Goal: Task Accomplishment & Management: Complete application form

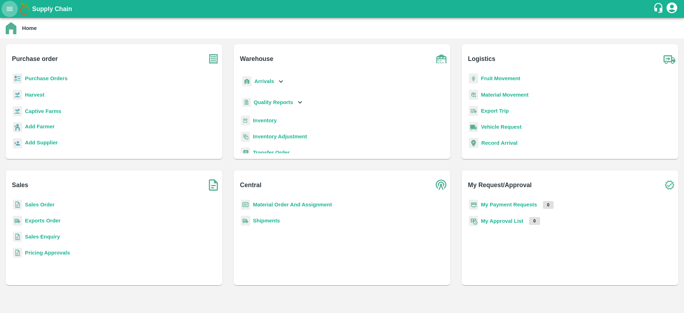
click at [10, 10] on icon "open drawer" at bounding box center [10, 9] width 8 height 8
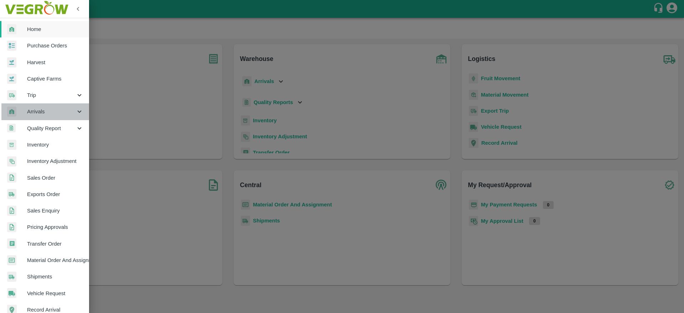
click at [47, 113] on span "Arrivals" at bounding box center [51, 112] width 48 height 8
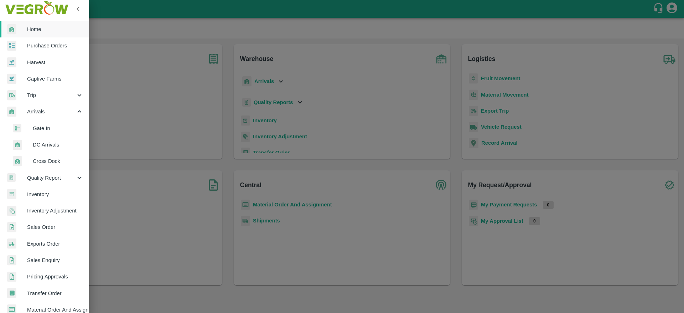
click at [50, 142] on span "DC Arrivals" at bounding box center [58, 145] width 51 height 8
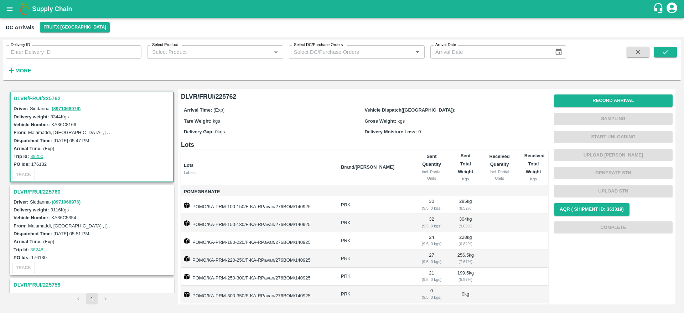
drag, startPoint x: 31, startPoint y: 95, endPoint x: 337, endPoint y: 208, distance: 326.2
click at [337, 208] on div "DLVR/FRUI/225762 Driver: Siddanna - ( 8971068976 ) Delivery weight: 3344 Kgs Ve…" at bounding box center [342, 196] width 672 height 221
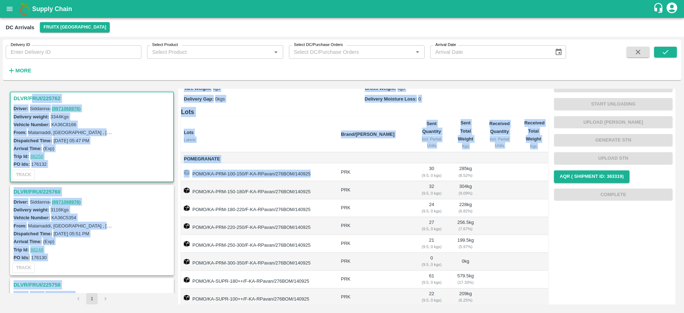
scroll to position [33, 0]
click at [309, 127] on th "Lots Labels" at bounding box center [258, 133] width 154 height 35
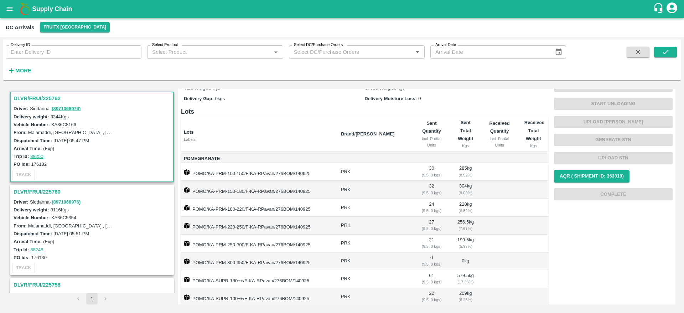
click at [37, 96] on h3 "DLVR/FRUI/225762" at bounding box center [93, 98] width 159 height 9
click at [38, 94] on h3 "DLVR/FRUI/225762" at bounding box center [93, 95] width 159 height 9
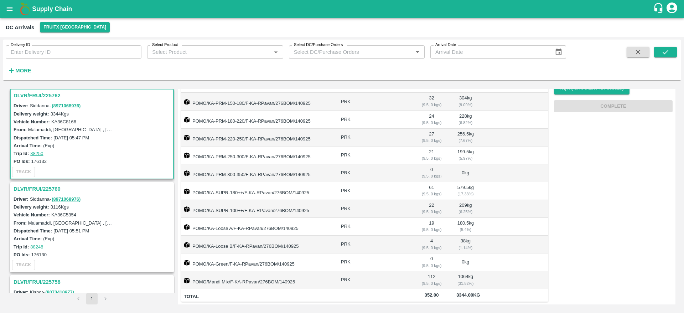
scroll to position [0, 0]
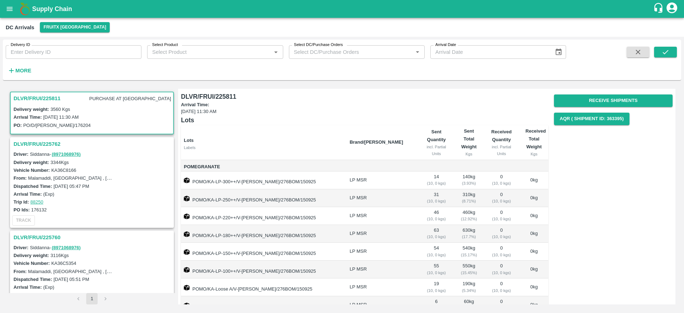
click at [30, 101] on h3 "DLVR/FRUI/225811" at bounding box center [37, 98] width 47 height 9
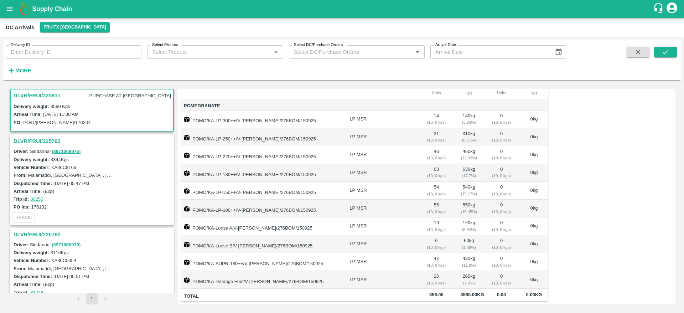
scroll to position [46, 0]
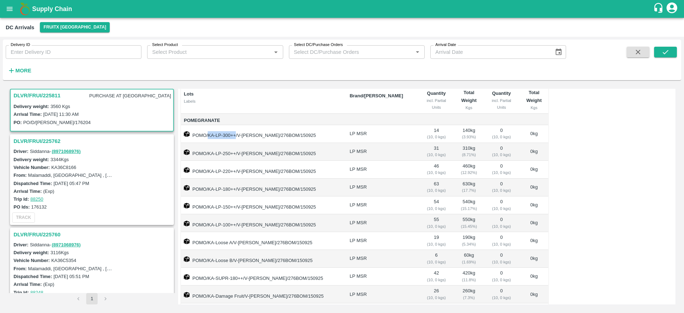
drag, startPoint x: 208, startPoint y: 132, endPoint x: 235, endPoint y: 135, distance: 27.2
click at [235, 135] on td "POMO/KA-LP-300++/V-KA-KRISHN/276BOM/150925" at bounding box center [262, 134] width 163 height 18
copy td "KA-LP-300++"
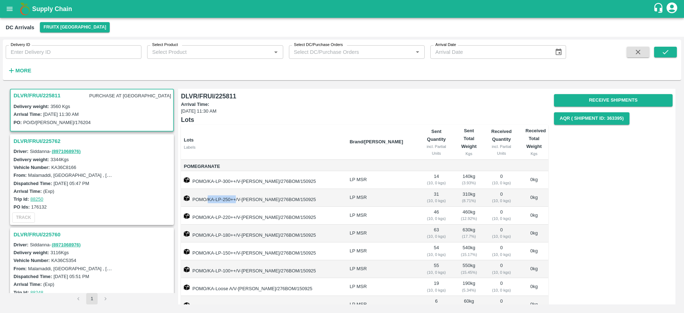
drag, startPoint x: 208, startPoint y: 197, endPoint x: 235, endPoint y: 198, distance: 27.4
click at [235, 198] on td "POMO/KA-LP-250++/V-KA-KRISHN/276BOM/150925" at bounding box center [262, 198] width 163 height 18
copy td "KA-LP-250++"
drag, startPoint x: 208, startPoint y: 216, endPoint x: 235, endPoint y: 216, distance: 26.7
click at [235, 216] on td "POMO/KA-LP-220++/V-KA-KRISHN/276BOM/150925" at bounding box center [262, 216] width 163 height 18
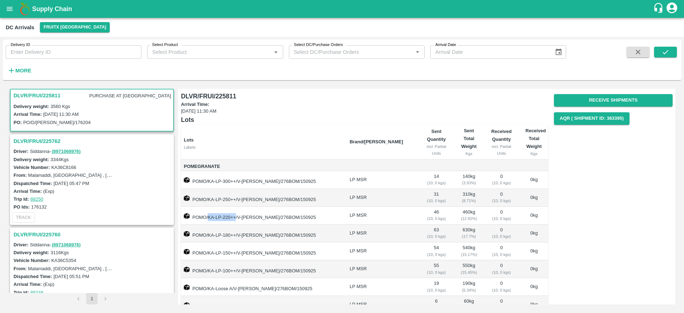
copy td "KA-LP-220++"
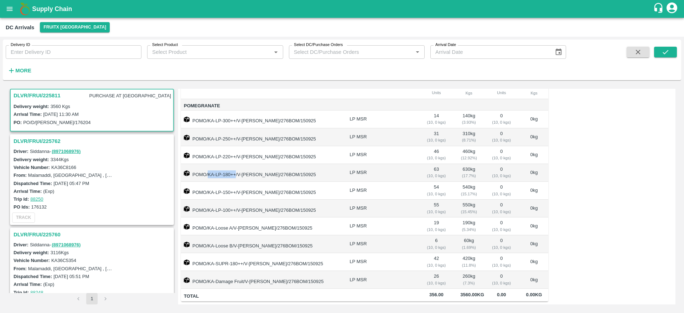
drag, startPoint x: 209, startPoint y: 165, endPoint x: 235, endPoint y: 166, distance: 26.4
click at [235, 166] on td "POMO/KA-LP-180++/V-KA-KRISHN/276BOM/150925" at bounding box center [262, 173] width 163 height 18
copy td "KA-LP-180++"
drag, startPoint x: 209, startPoint y: 185, endPoint x: 235, endPoint y: 183, distance: 26.4
click at [235, 183] on td "POMO/KA-LP-150++/V-KA-KRISHN/276BOM/150925" at bounding box center [262, 191] width 163 height 18
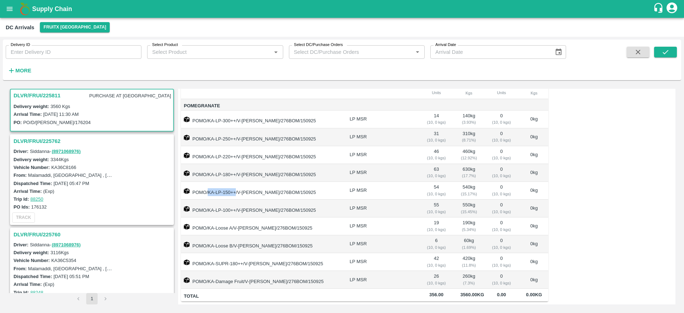
copy td "KA-LP-150++"
drag, startPoint x: 208, startPoint y: 200, endPoint x: 235, endPoint y: 202, distance: 27.8
click at [235, 202] on td "POMO/KA-LP-100++/V-KA-KRISHN/276BOM/150925" at bounding box center [262, 208] width 163 height 18
copy td "KA-LP-100++"
drag, startPoint x: 208, startPoint y: 218, endPoint x: 231, endPoint y: 220, distance: 23.5
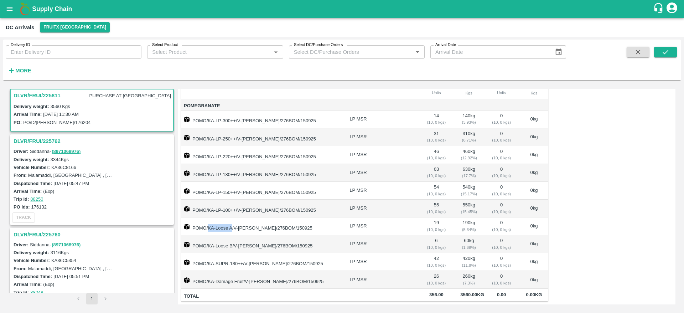
click at [231, 220] on td "POMO/KA-Loose A/V-KA-KRISHN/276BOM/150925" at bounding box center [262, 226] width 163 height 18
copy td "KA-Loose A"
drag, startPoint x: 208, startPoint y: 238, endPoint x: 231, endPoint y: 238, distance: 23.5
click at [231, 238] on td "POMO/KA-Loose B/V-KA-KRISHN/276BOM/150925" at bounding box center [262, 244] width 163 height 18
copy td "KA-Loose B"
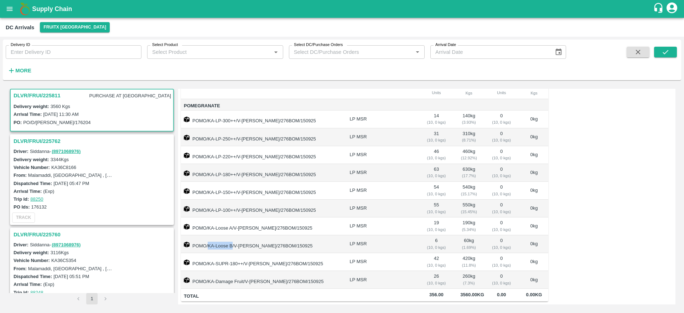
copy td "KA-Loose B"
drag, startPoint x: 208, startPoint y: 255, endPoint x: 241, endPoint y: 255, distance: 32.8
click at [241, 255] on td "POMO/KA-SUPR-180++/V-KA-KRISHN/276BOM/150925" at bounding box center [262, 262] width 163 height 18
copy td "KA-SUPR-180++"
drag, startPoint x: 208, startPoint y: 273, endPoint x: 244, endPoint y: 272, distance: 36.0
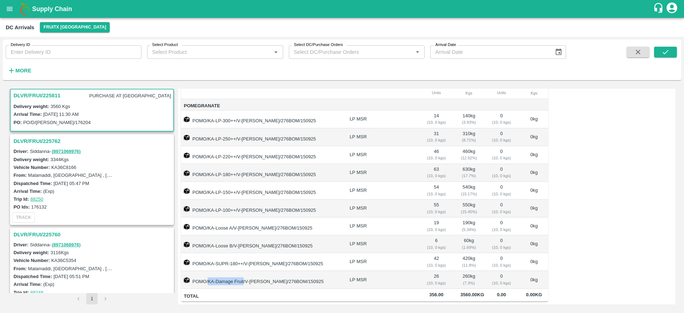
click at [244, 272] on td "POMO/KA-Damage Fruit/V-KA-KRISHN/276BOM/150925" at bounding box center [262, 280] width 163 height 18
click at [340, 235] on td "POMO/KA-Loose B/V-KA-KRISHN/276BOM/150925" at bounding box center [262, 244] width 163 height 18
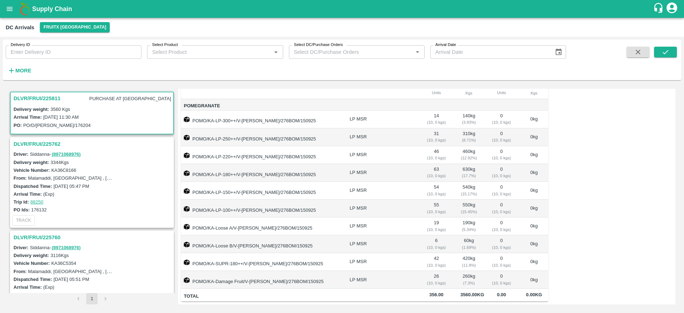
click at [33, 99] on h3 "DLVR/FRUI/225811" at bounding box center [37, 98] width 47 height 9
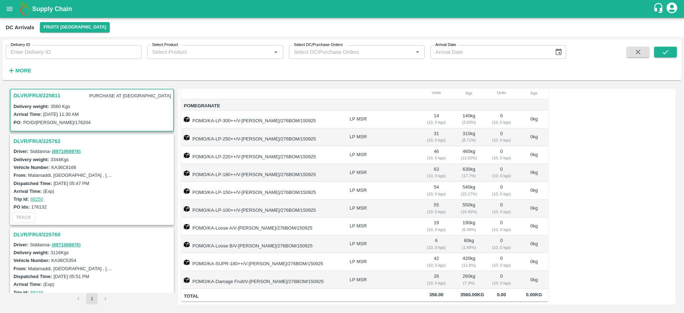
click at [40, 137] on h3 "DLVR/FRUI/225762" at bounding box center [93, 140] width 159 height 9
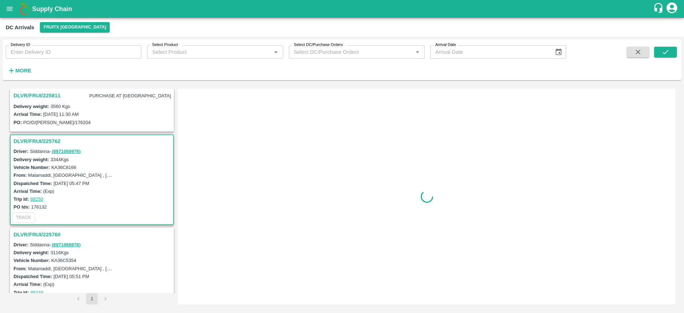
scroll to position [48, 0]
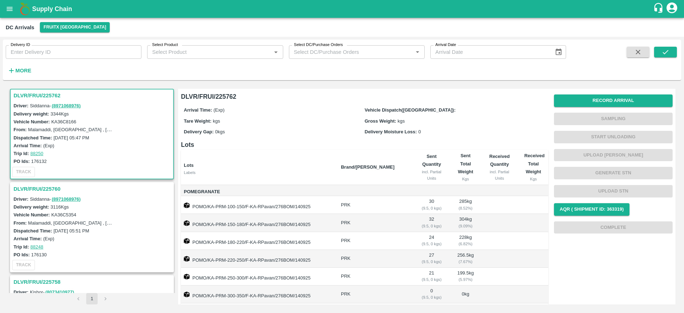
click at [31, 95] on h3 "DLVR/FRUI/225762" at bounding box center [93, 95] width 159 height 9
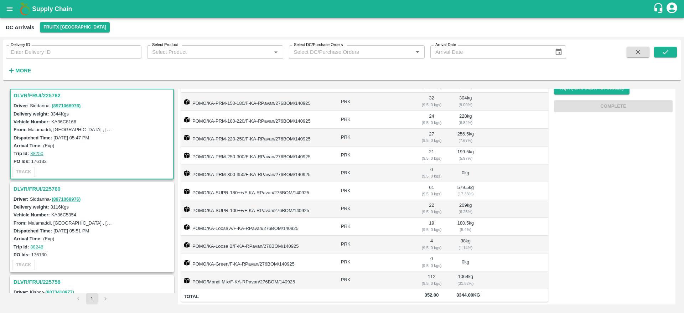
scroll to position [0, 0]
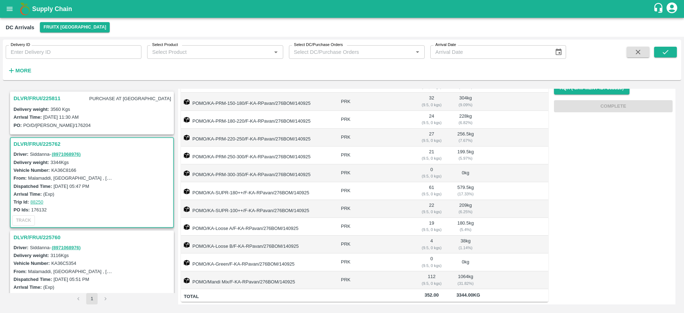
click at [45, 141] on h3 "DLVR/FRUI/225762" at bounding box center [93, 143] width 159 height 9
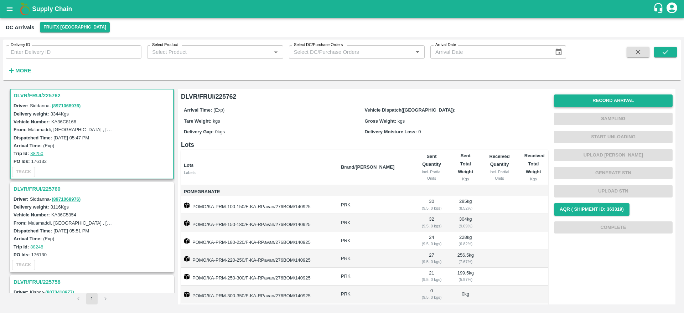
click at [619, 95] on button "Record Arrival" at bounding box center [613, 100] width 119 height 12
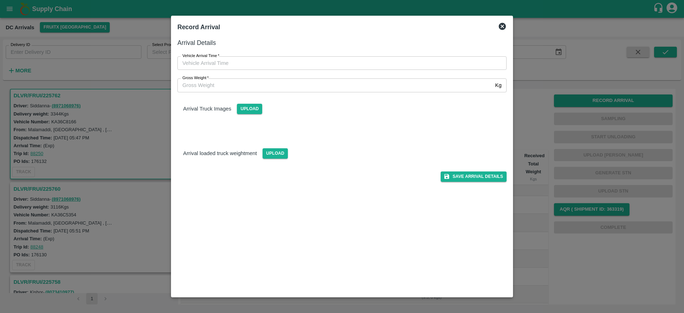
type input "DD/MM/YYYY hh:mm aa"
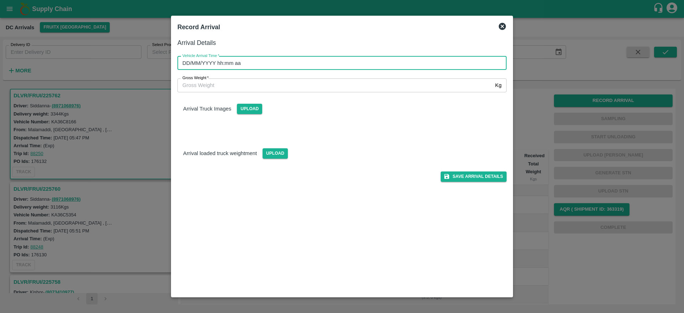
click at [296, 67] on input "DD/MM/YYYY hh:mm aa" at bounding box center [339, 63] width 324 height 14
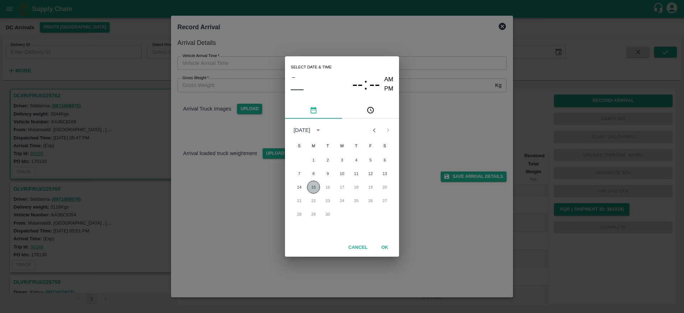
click at [312, 191] on button "15" at bounding box center [313, 187] width 13 height 13
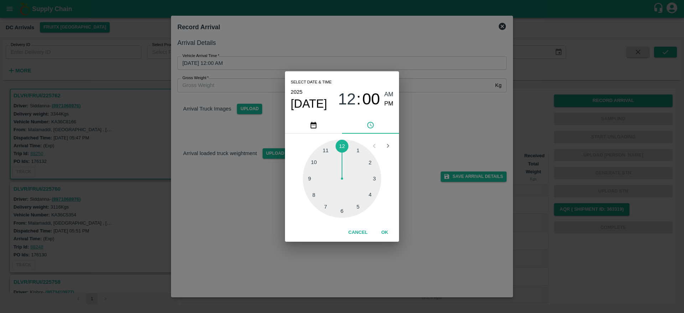
click at [371, 195] on div at bounding box center [342, 178] width 78 height 78
type input "15/09/2025 04:00 AM"
click at [384, 234] on button "OK" at bounding box center [384, 232] width 23 height 12
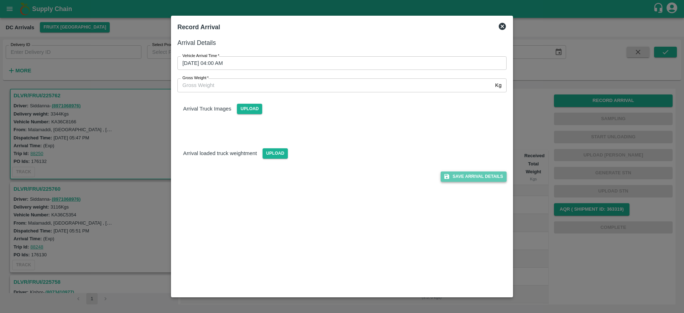
click at [478, 175] on button "Save Arrival Details" at bounding box center [473, 176] width 66 height 10
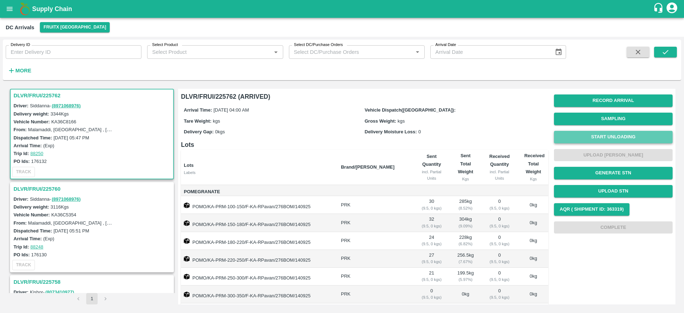
click at [609, 132] on button "Start Unloading" at bounding box center [613, 137] width 119 height 12
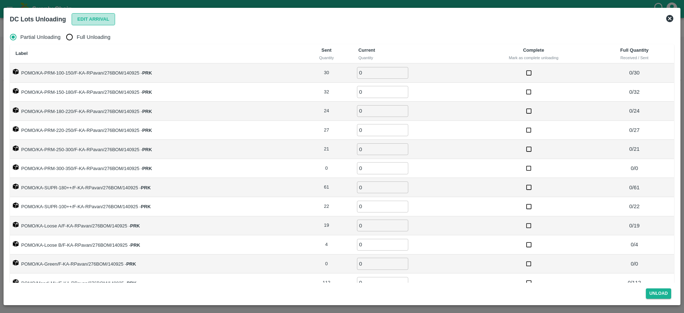
click at [91, 20] on button "Edit Arrival" at bounding box center [93, 19] width 43 height 12
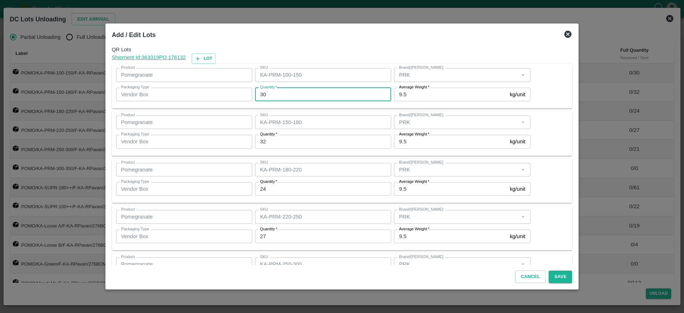
click at [276, 94] on input "30" at bounding box center [323, 95] width 136 height 14
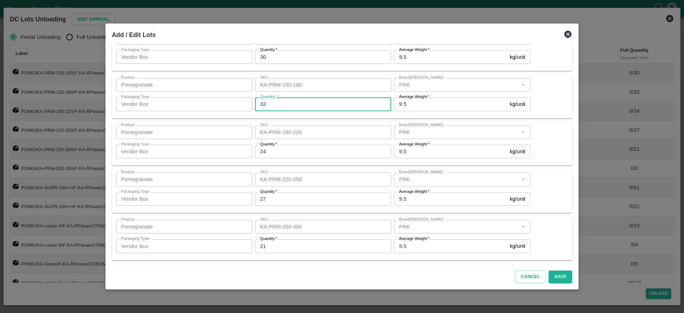
scroll to position [40, 0]
type input "33"
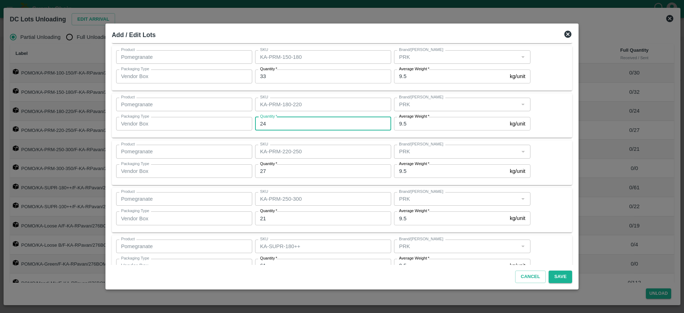
scroll to position [66, 0]
type input "23"
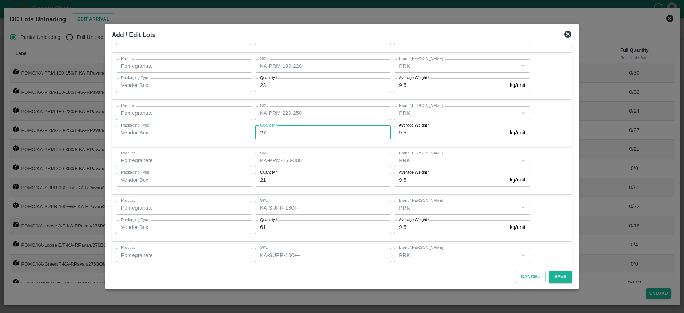
scroll to position [115, 0]
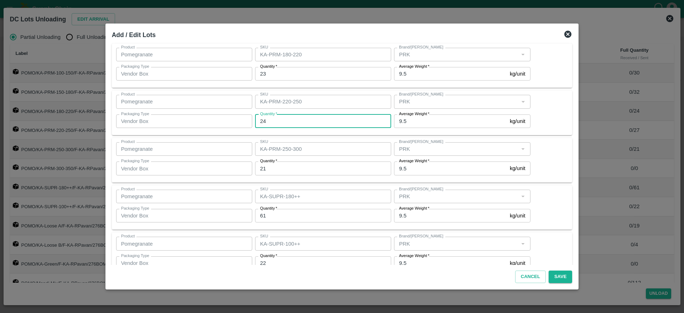
type input "24"
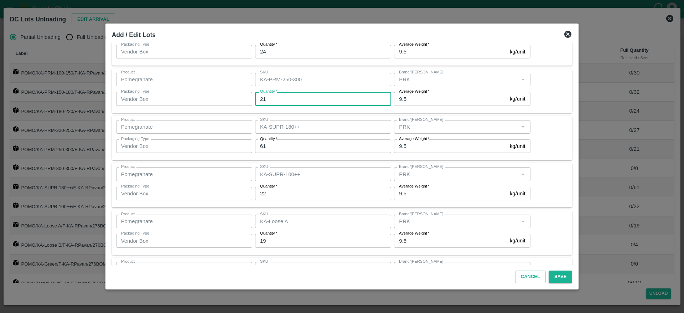
scroll to position [190, 0]
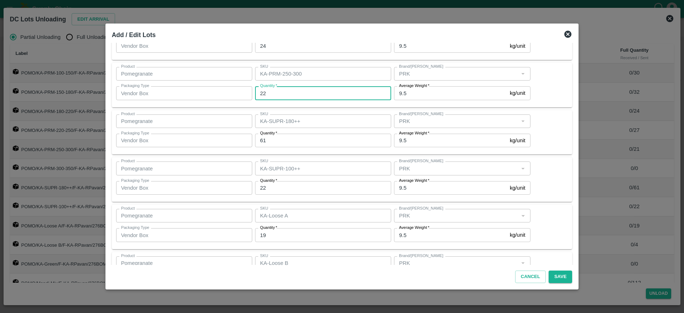
type input "22"
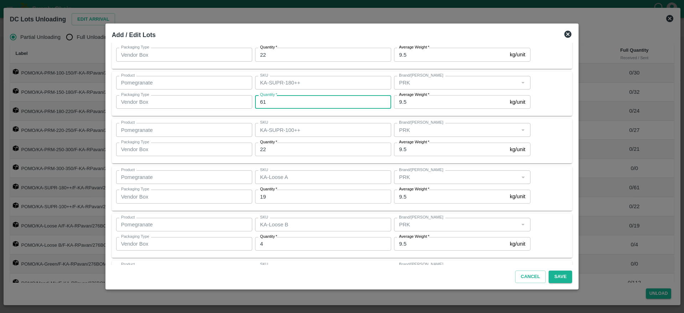
scroll to position [229, 0]
type input "62"
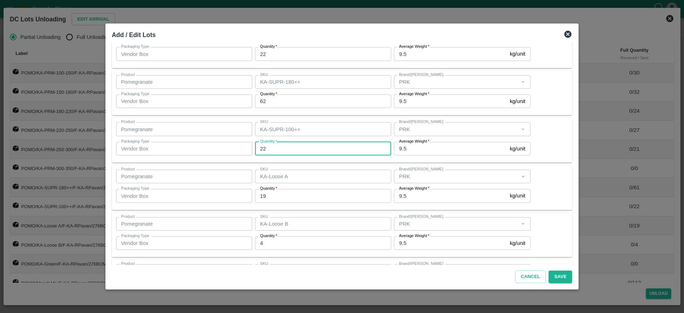
scroll to position [255, 0]
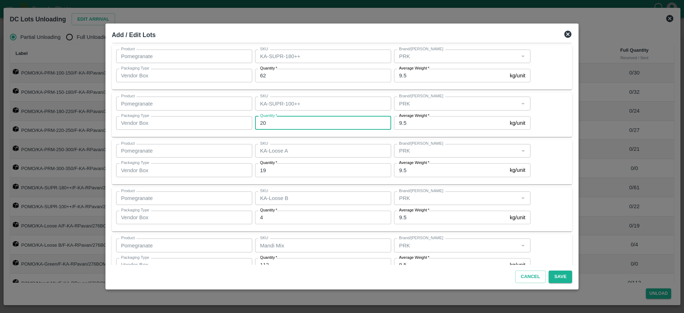
type input "20"
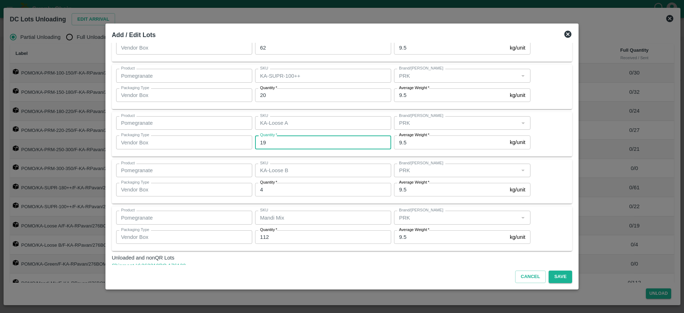
scroll to position [284, 0]
type input "18"
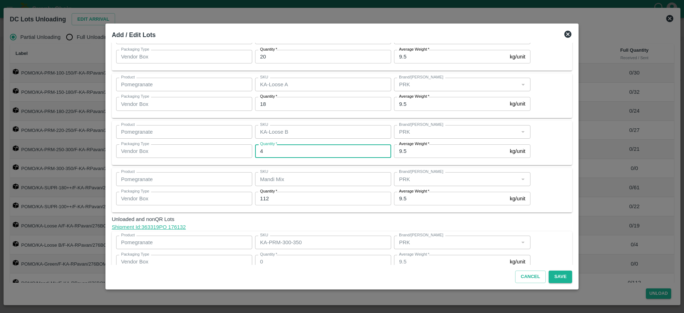
scroll to position [322, 0]
type input "7"
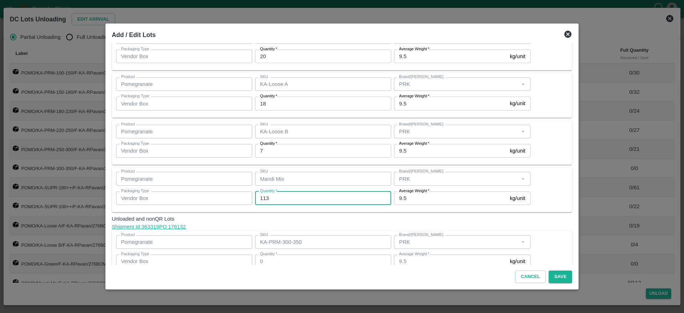
type input "113"
click at [537, 223] on link "Shipment Id: 363319 PO 176132" at bounding box center [342, 227] width 460 height 8
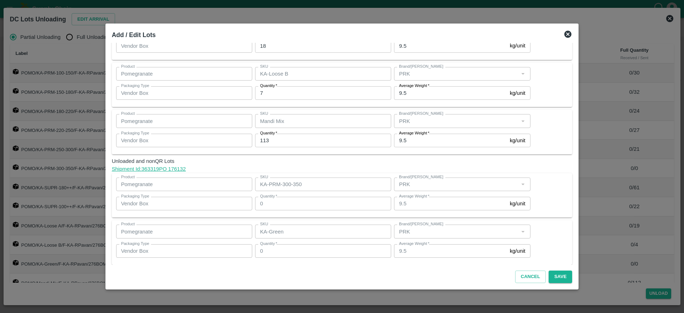
scroll to position [385, 0]
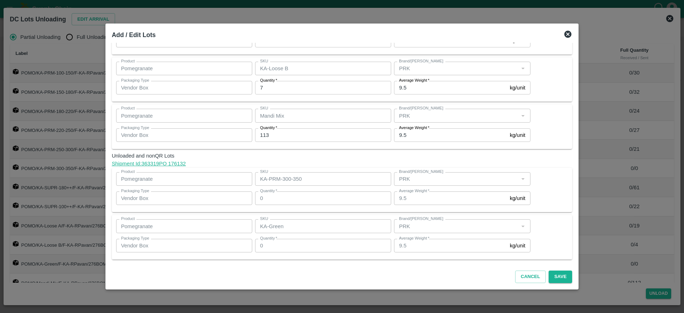
click at [314, 166] on link "Shipment Id: 363319 PO 176132" at bounding box center [342, 164] width 460 height 8
click at [545, 132] on div "Product Pomegranate Product SKU Mandi Mix SKU Brand/Marka Brand/Marka Packaging…" at bounding box center [342, 127] width 452 height 36
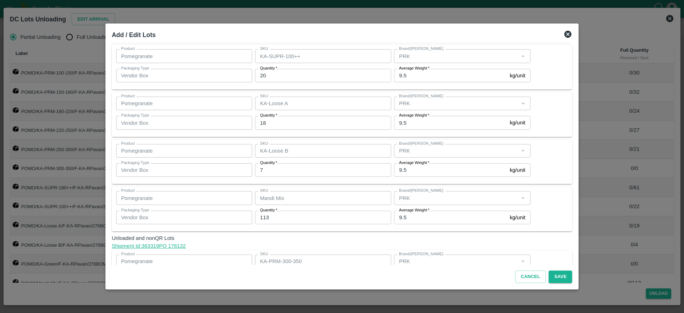
scroll to position [310, 0]
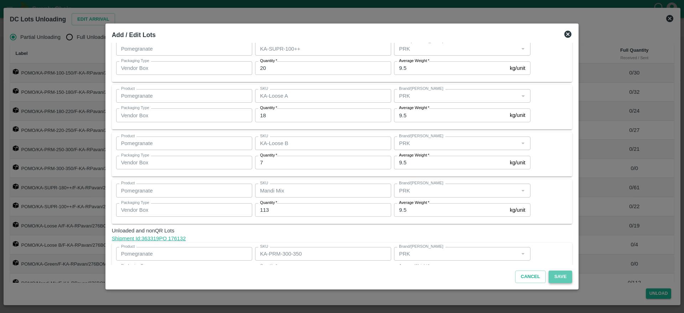
click at [552, 276] on button "Save" at bounding box center [560, 276] width 24 height 12
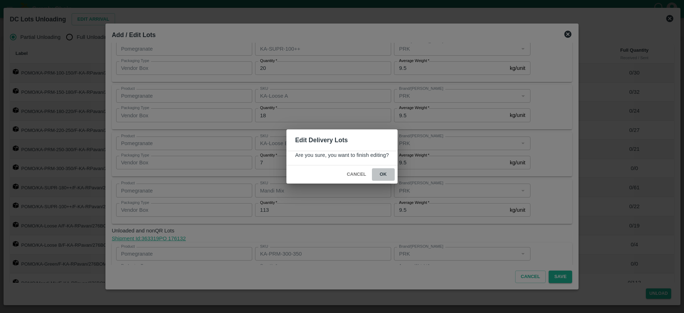
click at [388, 175] on button "ok" at bounding box center [383, 174] width 23 height 12
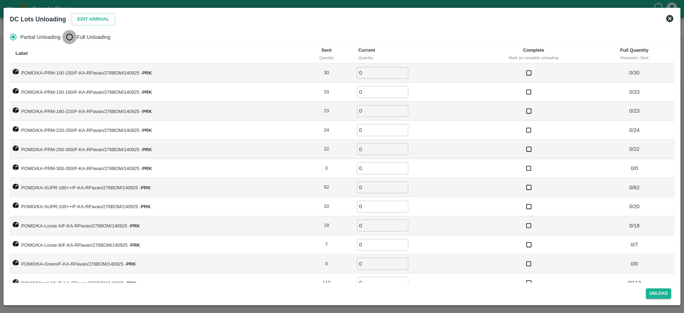
click at [70, 36] on input "Full Unloading" at bounding box center [69, 37] width 14 height 14
radio input "true"
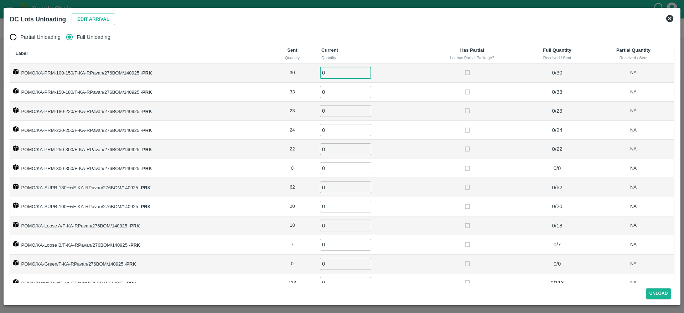
click at [333, 73] on input "0" at bounding box center [345, 73] width 51 height 12
type input "30"
type input "33"
type input "23"
type input "24"
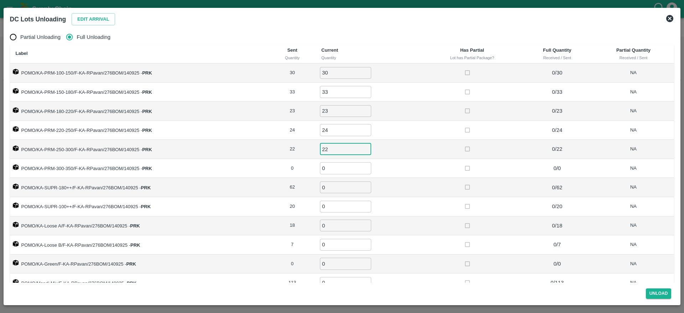
type input "22"
type input "62"
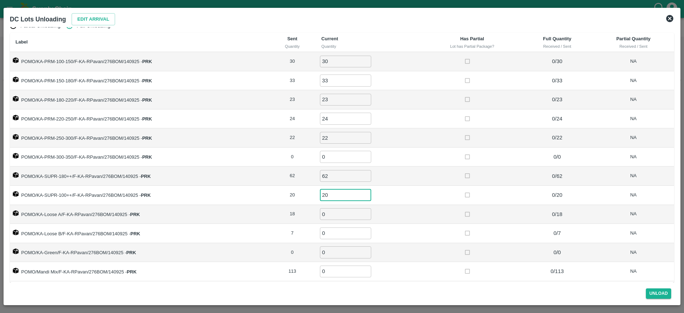
type input "20"
type input "18"
type input "7"
type input "113"
click at [661, 294] on button "Unload" at bounding box center [659, 293] width 26 height 10
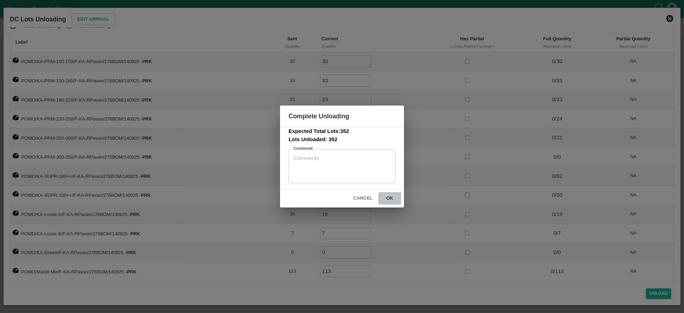
click at [386, 200] on button "ok" at bounding box center [389, 198] width 23 height 12
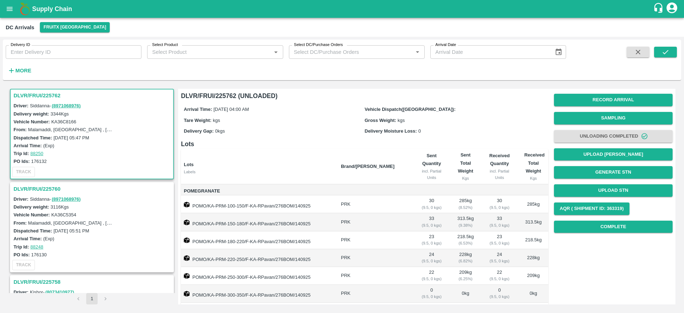
scroll to position [0, 0]
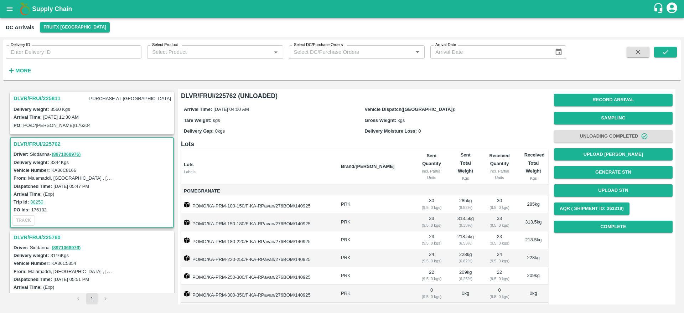
click at [35, 139] on h3 "DLVR/FRUI/225762" at bounding box center [93, 143] width 159 height 9
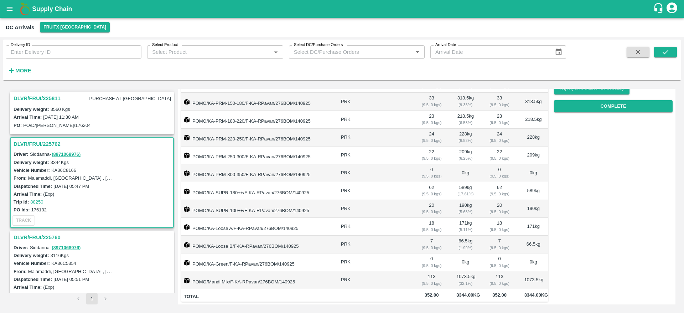
click at [40, 147] on h3 "DLVR/FRUI/225762" at bounding box center [93, 143] width 159 height 9
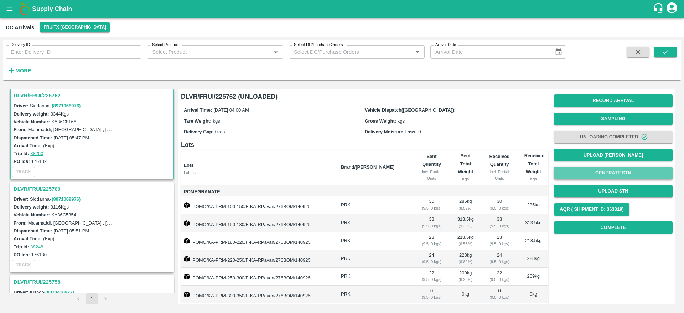
click at [609, 172] on button "Generate STN" at bounding box center [613, 173] width 119 height 12
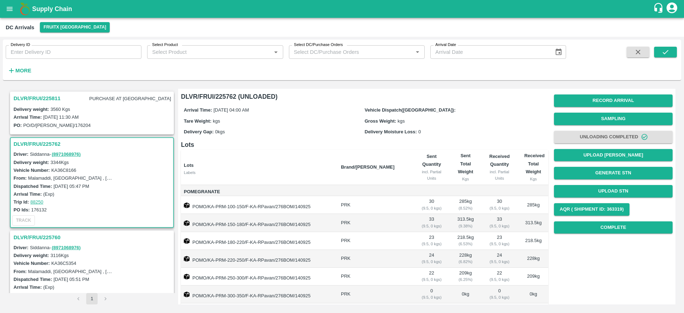
click at [33, 96] on h3 "DLVR/FRUI/225811" at bounding box center [37, 98] width 47 height 9
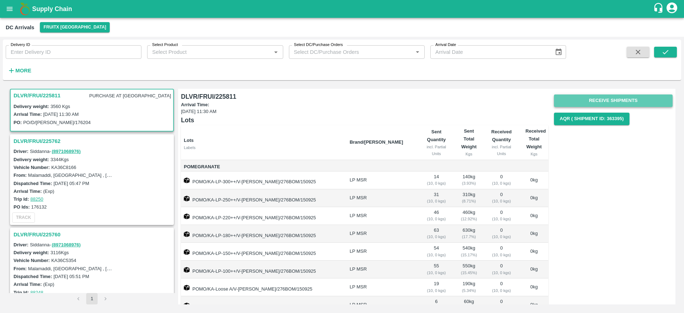
click at [602, 96] on button "Receive Shipments" at bounding box center [613, 100] width 119 height 12
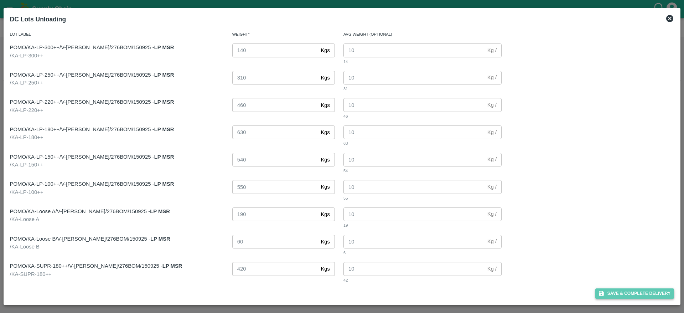
click at [630, 292] on button "Save & Complete Delivery" at bounding box center [634, 293] width 79 height 10
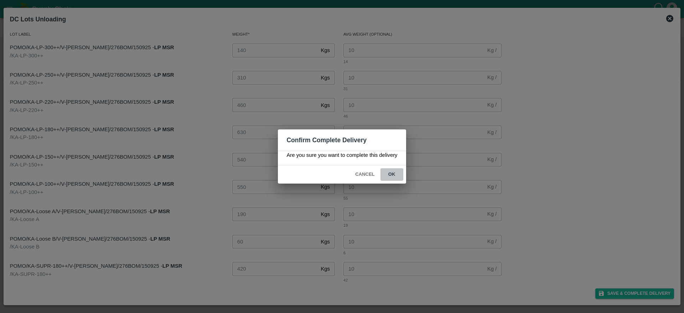
click at [392, 176] on button "ok" at bounding box center [391, 174] width 23 height 12
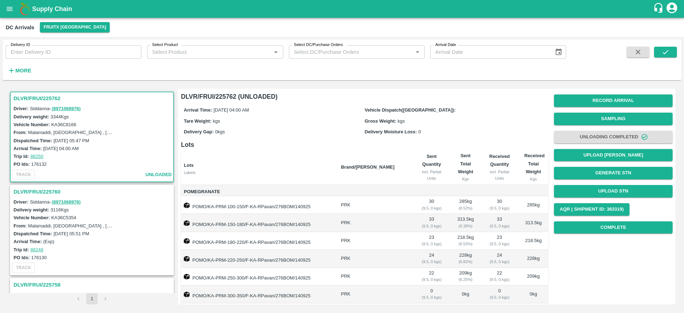
click at [40, 99] on h3 "DLVR/FRUI/225762" at bounding box center [93, 98] width 159 height 9
click at [36, 191] on h3 "DLVR/FRUI/225760" at bounding box center [93, 191] width 159 height 9
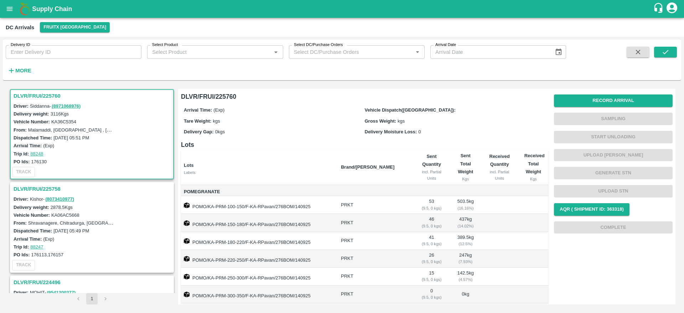
scroll to position [129, 0]
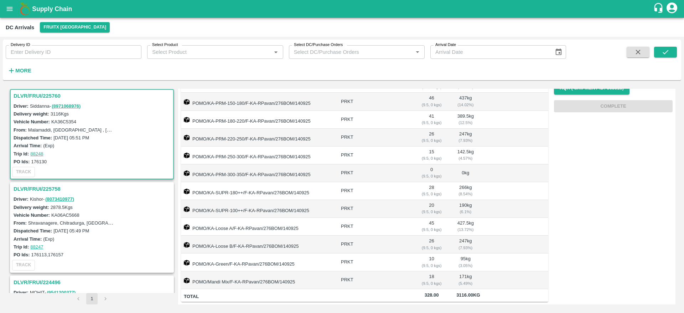
click at [45, 96] on h3 "DLVR/FRUI/225760" at bounding box center [93, 95] width 159 height 9
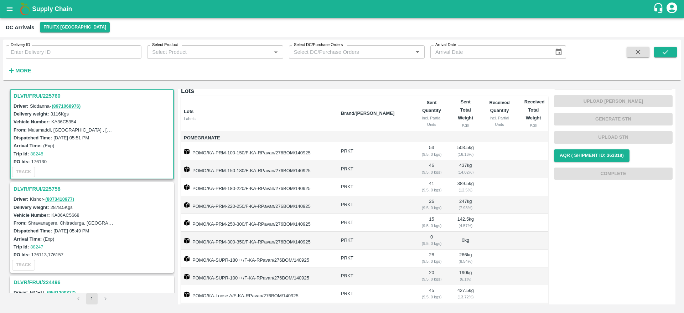
scroll to position [52, 0]
click at [36, 97] on h3 "DLVR/FRUI/225760" at bounding box center [93, 95] width 159 height 9
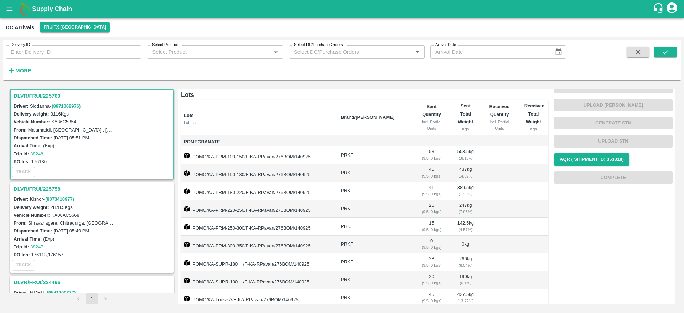
scroll to position [0, 0]
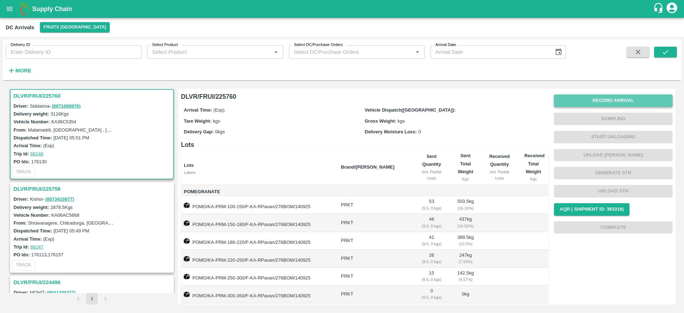
click at [610, 100] on button "Record Arrival" at bounding box center [613, 100] width 119 height 12
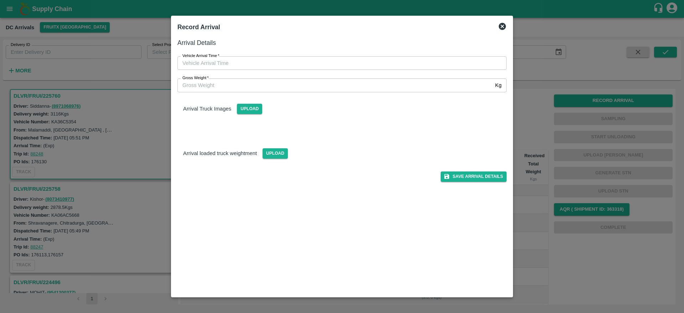
type input "DD/MM/YYYY hh:mm aa"
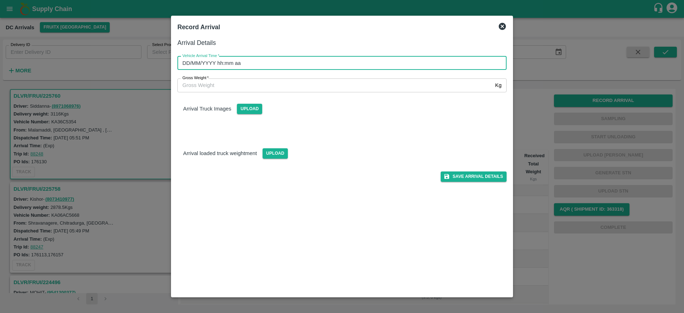
click at [330, 60] on input "DD/MM/YYYY hh:mm aa" at bounding box center [339, 63] width 324 height 14
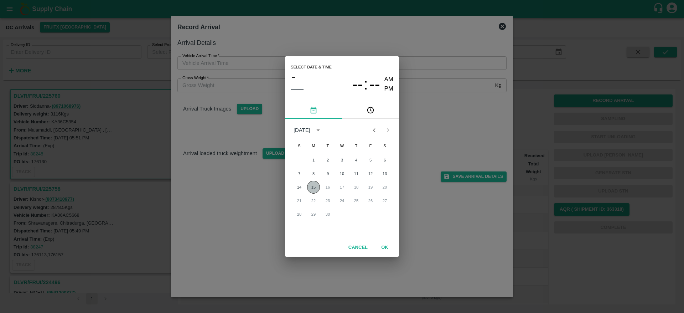
click at [315, 187] on button "15" at bounding box center [313, 187] width 13 height 13
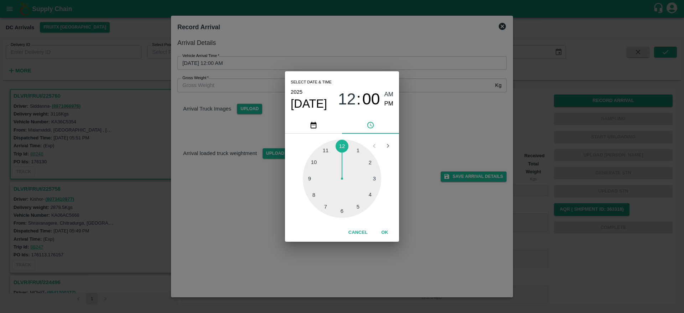
click at [371, 163] on div at bounding box center [342, 178] width 78 height 78
click at [339, 213] on div at bounding box center [342, 178] width 78 height 78
type input "15/09/2025 02:31 AM"
click at [388, 237] on button "OK" at bounding box center [384, 232] width 23 height 12
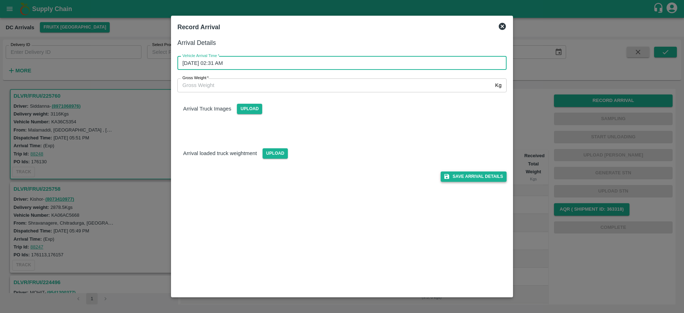
click at [482, 179] on button "Save Arrival Details" at bounding box center [473, 176] width 66 height 10
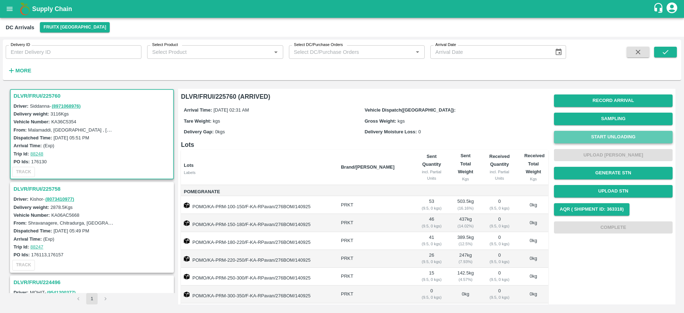
click at [612, 132] on button "Start Unloading" at bounding box center [613, 137] width 119 height 12
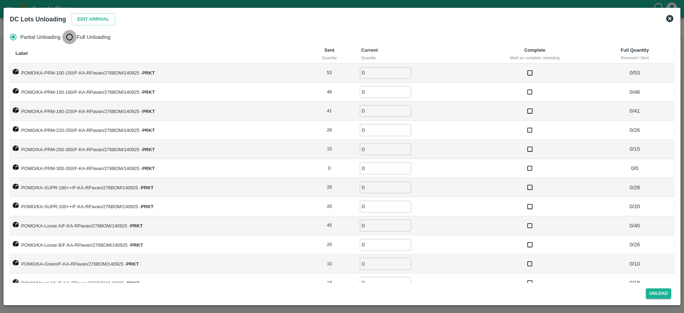
click at [77, 36] on input "Full Unloading" at bounding box center [69, 37] width 14 height 14
radio input "true"
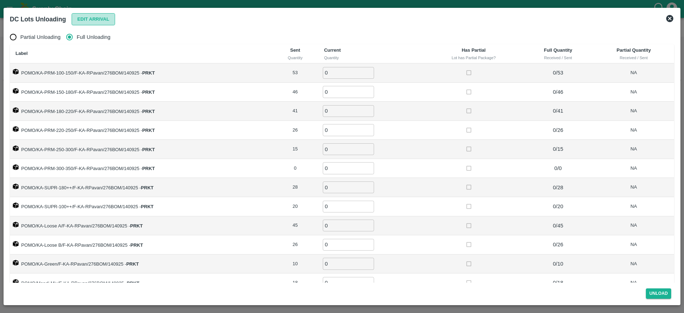
click at [105, 17] on button "Edit Arrival" at bounding box center [93, 19] width 43 height 12
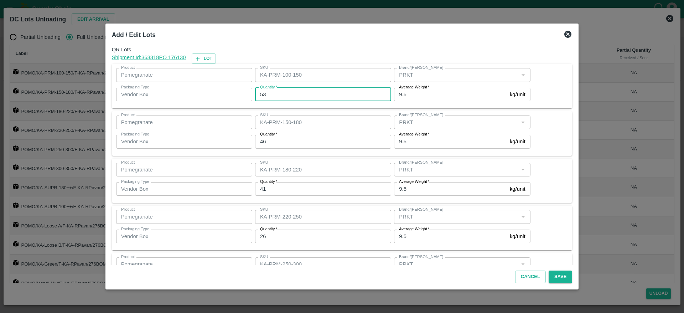
click at [275, 95] on input "53" at bounding box center [323, 95] width 136 height 14
type input "5"
type input "55"
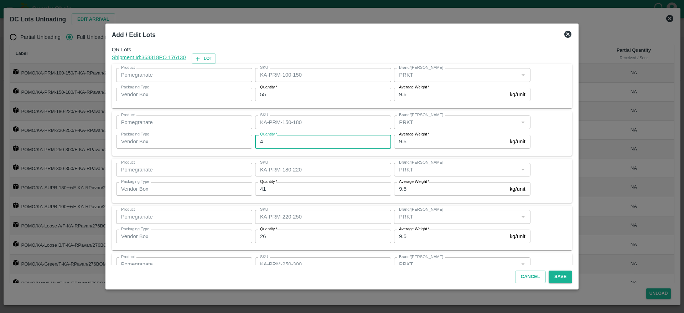
type input "46"
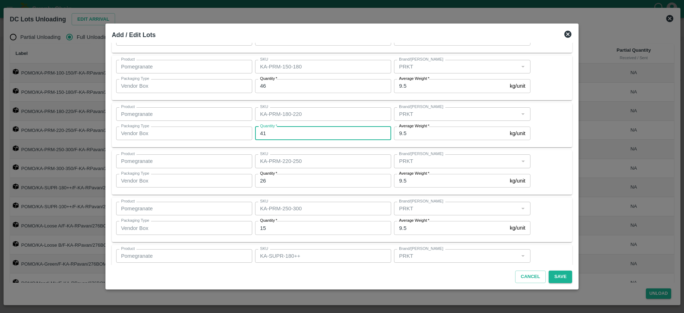
scroll to position [61, 0]
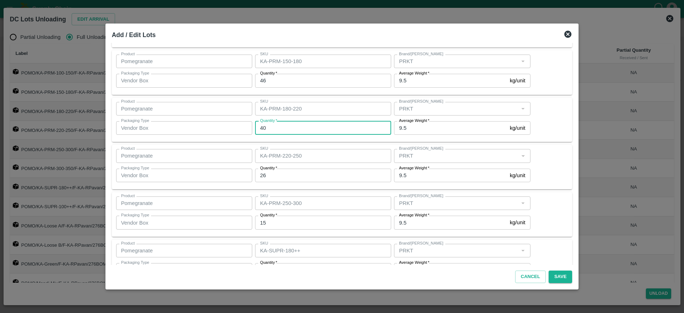
type input "40"
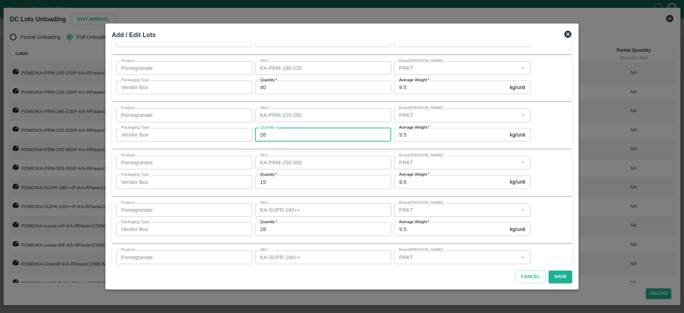
scroll to position [103, 0]
type input "25"
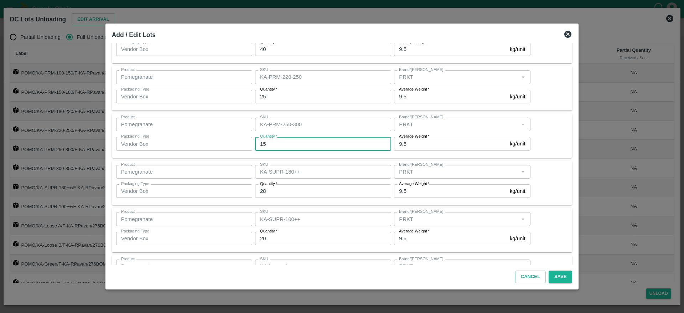
scroll to position [146, 0]
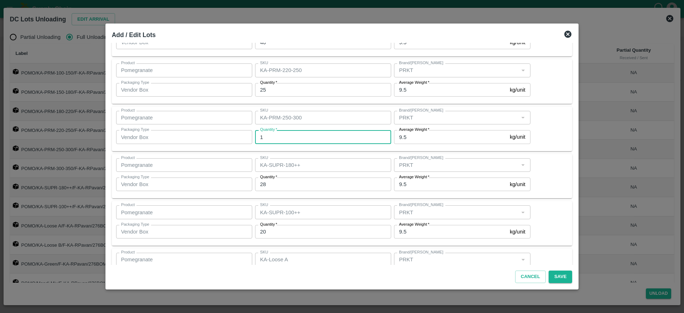
type input "15"
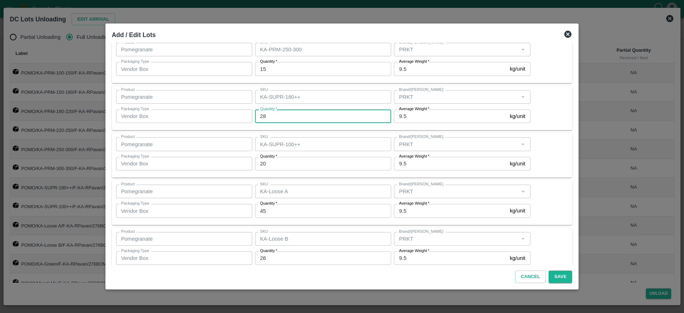
scroll to position [215, 0]
type input "27"
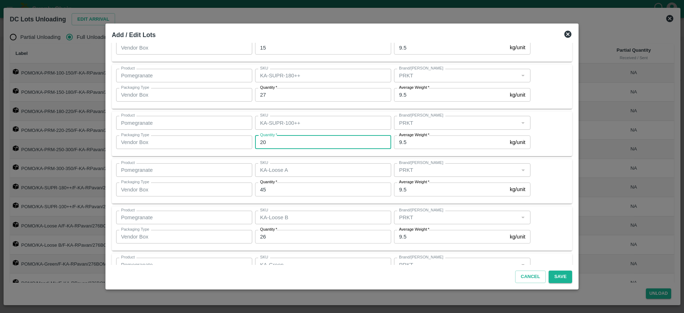
scroll to position [236, 0]
type input "21"
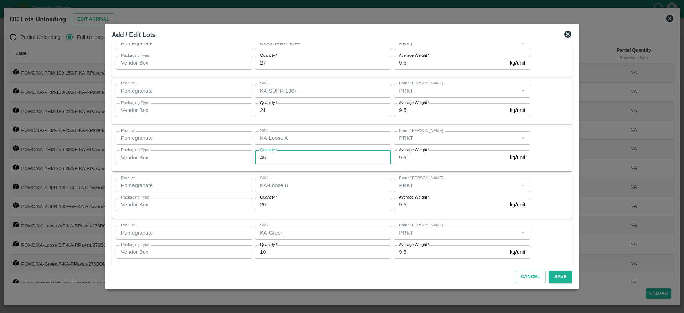
scroll to position [268, 0]
type input "46"
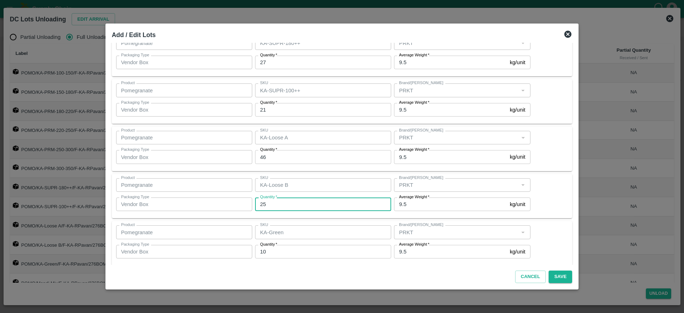
type input "25"
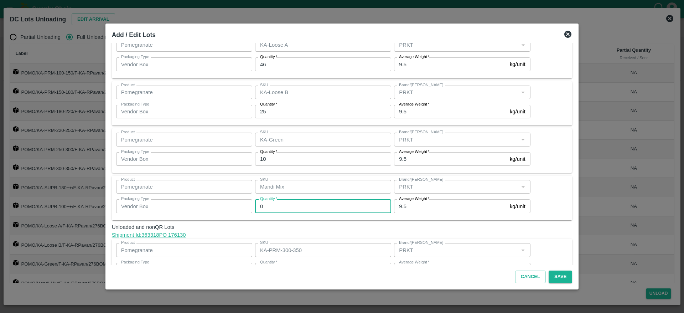
scroll to position [359, 0]
type input "0"
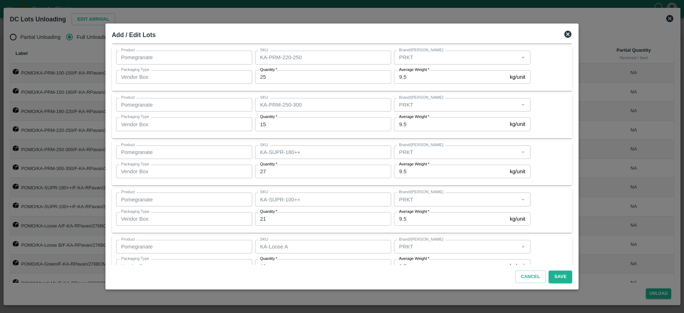
scroll to position [0, 0]
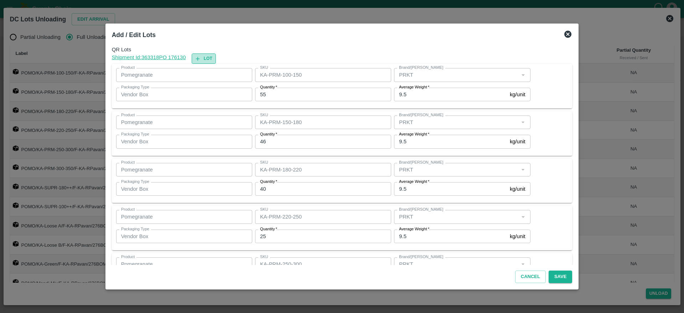
click at [214, 60] on button "Lot" at bounding box center [204, 58] width 24 height 10
type input "KA-PRM-100-150"
type input "55"
type input "KA-PRM-150-180"
type input "46"
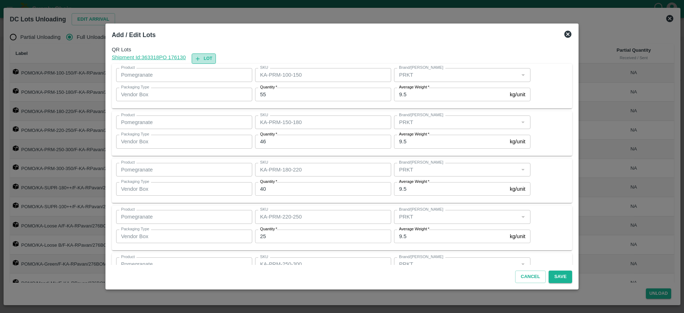
type input "KA-PRM-180-220"
type input "40"
type input "KA-PRM-220-250"
type input "25"
type input "KA-PRM-250-300"
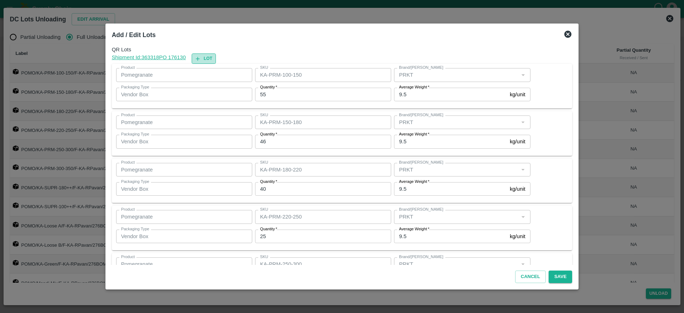
type input "15"
type input "KA-SUPR-180++"
type input "27"
type input "KA-SUPR-100++"
type input "21"
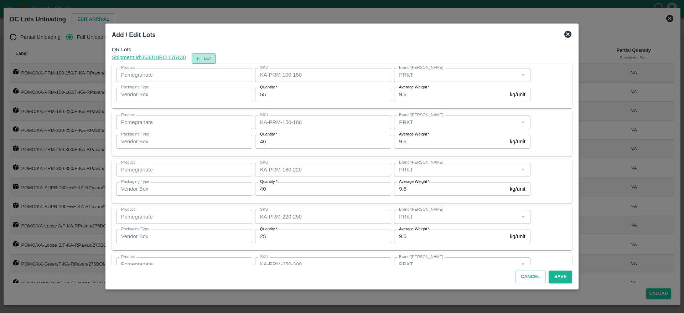
type input "KA-Loose A"
type input "46"
type input "KA-Loose B"
type input "25"
type input "KA-Green"
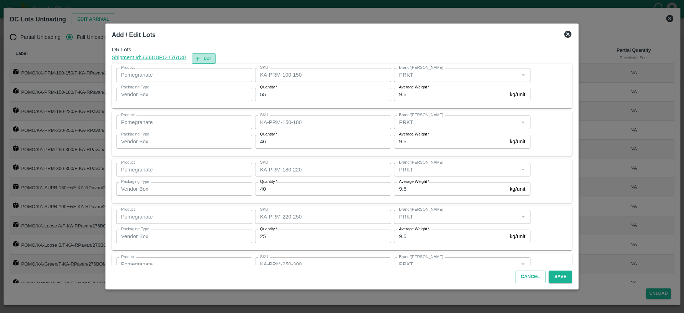
type input "10"
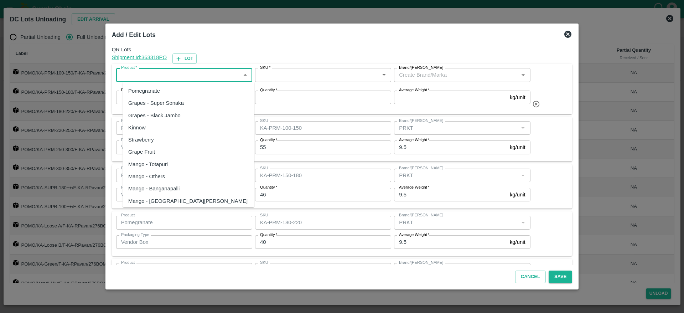
click at [192, 72] on input "Product   *" at bounding box center [178, 74] width 120 height 9
click at [156, 93] on div "Pomegranate" at bounding box center [144, 91] width 32 height 8
type input "Pomegranate"
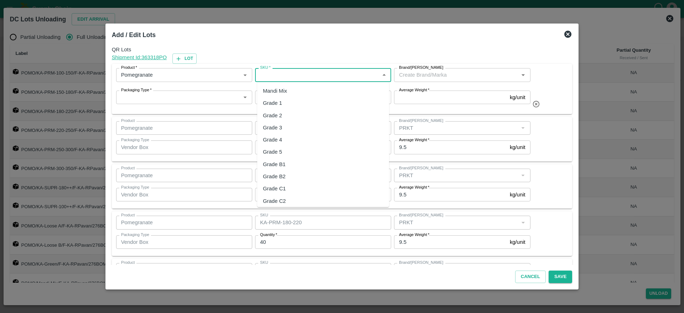
click at [287, 75] on input "SKU   *" at bounding box center [317, 74] width 120 height 9
click at [280, 93] on div "Mandi Mix" at bounding box center [275, 91] width 24 height 8
type input "Mandi Mix"
drag, startPoint x: 293, startPoint y: 78, endPoint x: 250, endPoint y: 84, distance: 44.1
click at [250, 84] on div "Product   * Product   * SKU   * SKU   * Brand/Marka Brand/Marka Packaging Type …" at bounding box center [321, 87] width 417 height 45
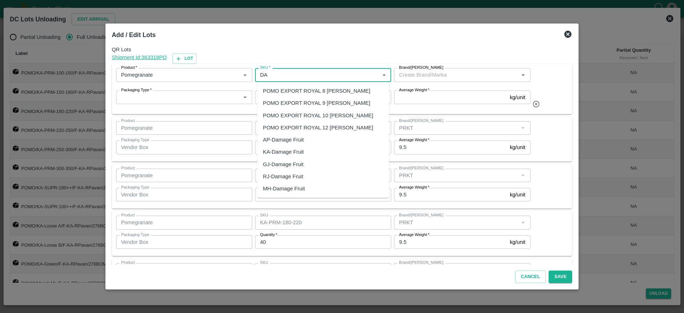
click at [288, 150] on div "KA-Damage Fruit" at bounding box center [283, 152] width 41 height 8
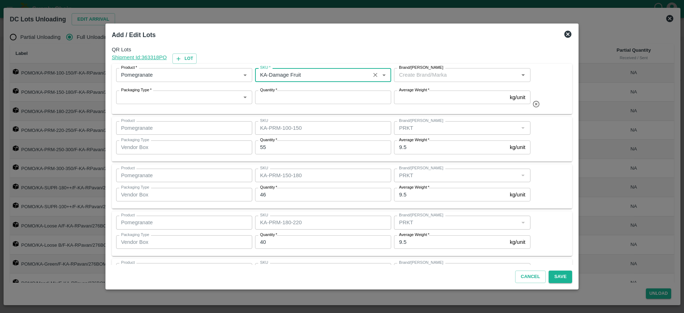
type input "KA-Damage Fruit"
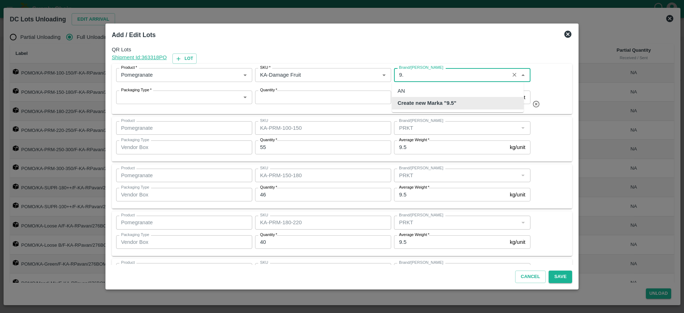
type input "9"
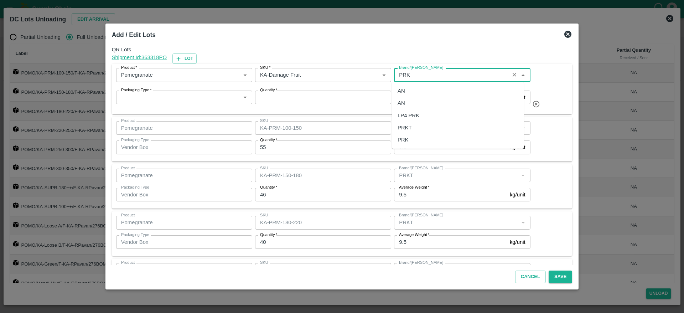
click at [415, 129] on div "PRKT" at bounding box center [458, 127] width 132 height 12
type input "PRKT"
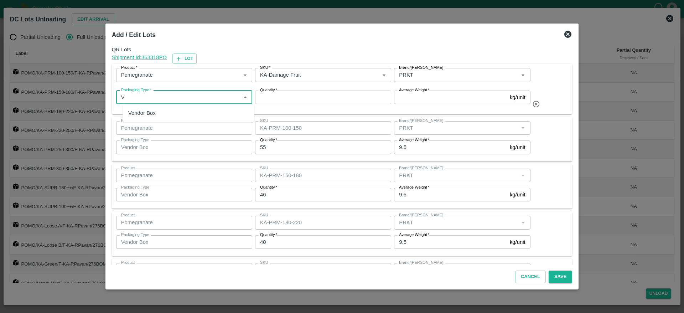
click at [209, 110] on div "Vendor Box" at bounding box center [188, 113] width 132 height 12
type input "Vendor Box"
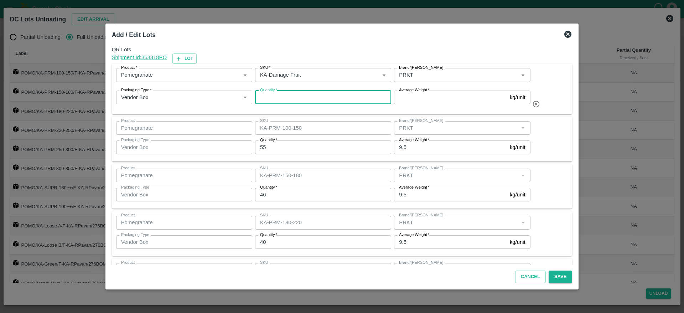
click at [298, 103] on input "Quantity   *" at bounding box center [323, 97] width 136 height 14
type input "18"
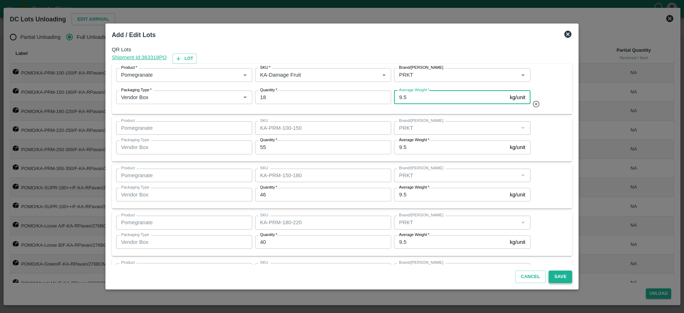
type input "9.5"
click at [549, 275] on button "Save" at bounding box center [560, 276] width 24 height 12
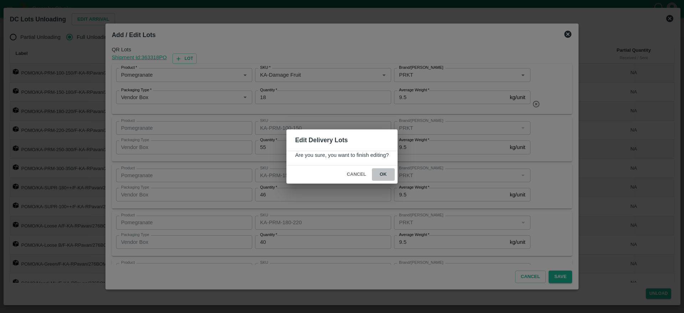
click at [383, 172] on button "ok" at bounding box center [383, 174] width 23 height 12
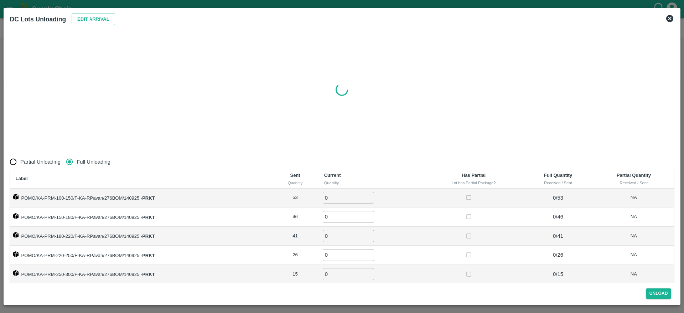
radio input "true"
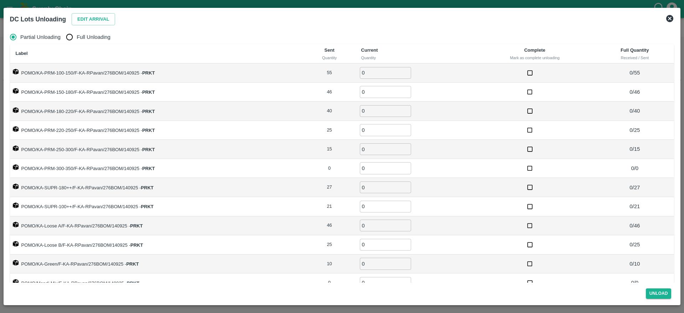
click at [85, 37] on span "Full Unloading" at bounding box center [94, 37] width 34 height 8
click at [77, 37] on input "Full Unloading" at bounding box center [69, 37] width 14 height 14
radio input "true"
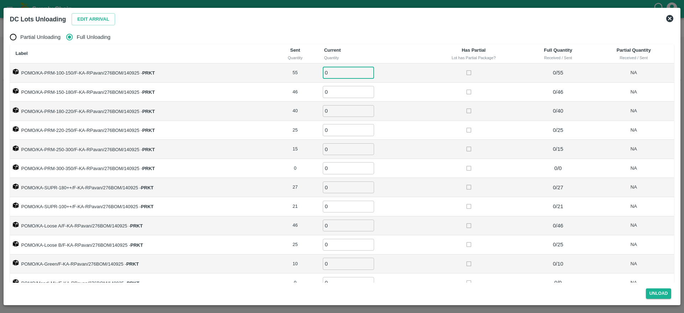
click at [331, 72] on input "0" at bounding box center [348, 73] width 51 height 12
type input "55"
type input "46"
type input "40"
type input "25"
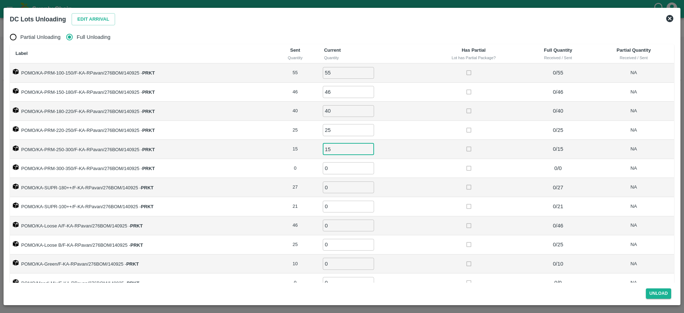
type input "15"
type input "27"
type input "21"
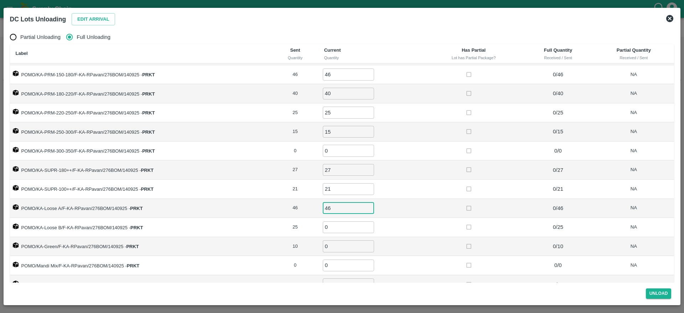
type input "46"
type input "25"
type input "10"
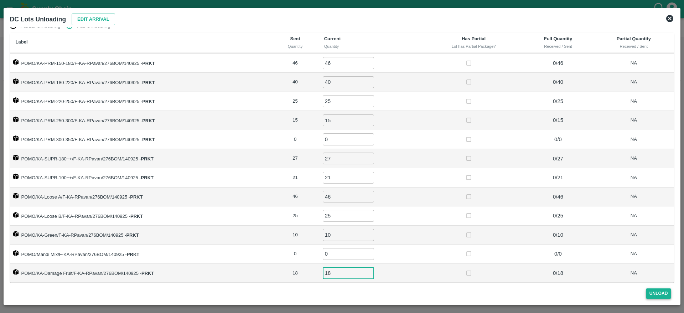
type input "18"
click at [661, 294] on button "Unload" at bounding box center [659, 293] width 26 height 10
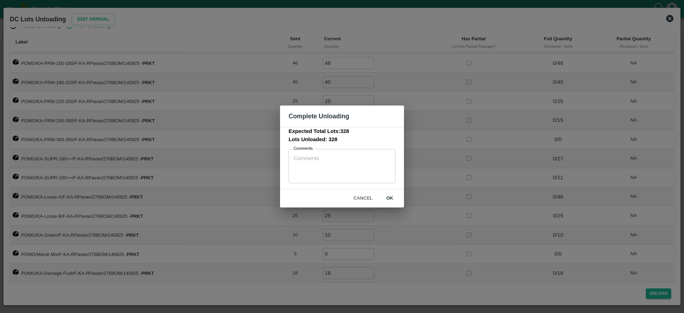
click at [390, 197] on button "ok" at bounding box center [389, 198] width 23 height 12
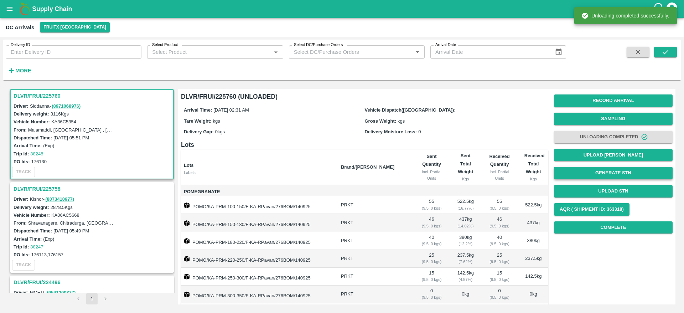
click at [614, 173] on button "Generate STN" at bounding box center [613, 173] width 119 height 12
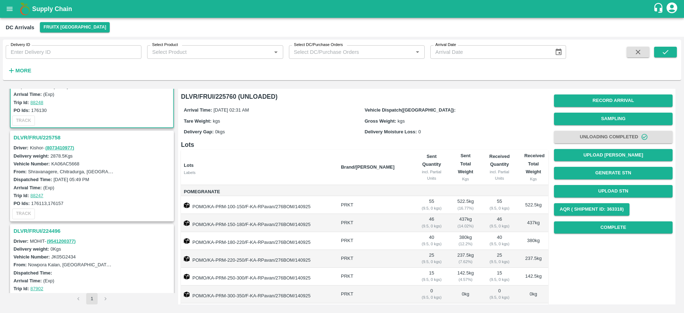
scroll to position [156, 0]
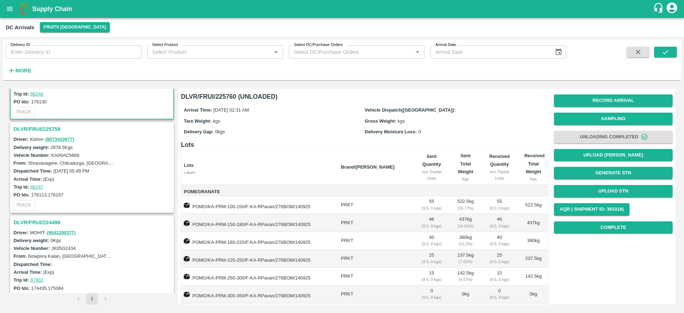
click at [49, 128] on h3 "DLVR/FRUI/225758" at bounding box center [93, 128] width 159 height 9
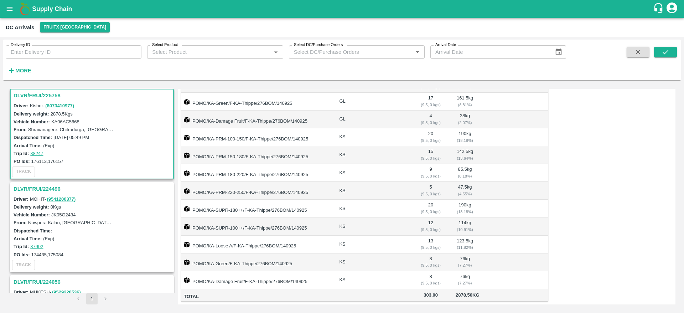
scroll to position [282, 0]
click at [37, 93] on h3 "DLVR/FRUI/225758" at bounding box center [93, 95] width 159 height 9
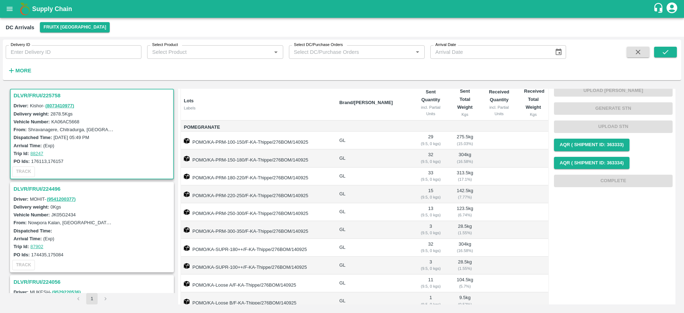
scroll to position [0, 0]
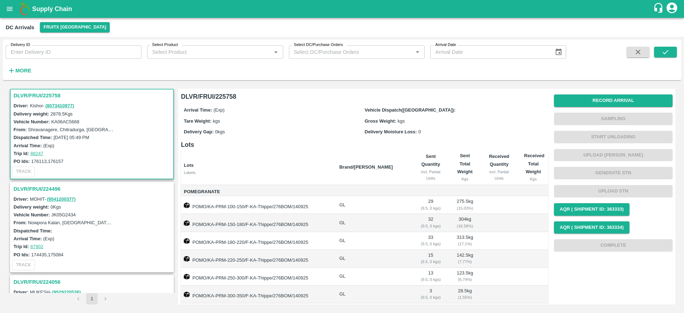
click at [22, 96] on h3 "DLVR/FRUI/225758" at bounding box center [93, 95] width 159 height 9
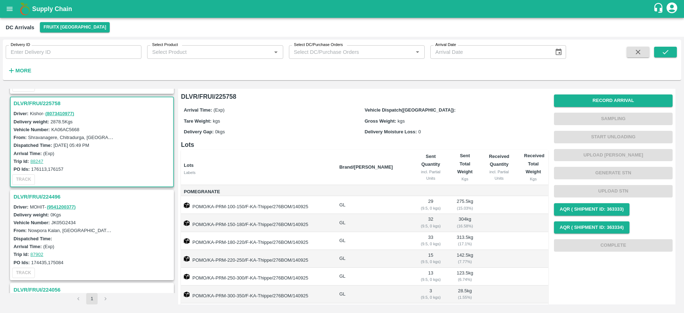
click at [37, 104] on h3 "DLVR/FRUI/225758" at bounding box center [93, 103] width 159 height 9
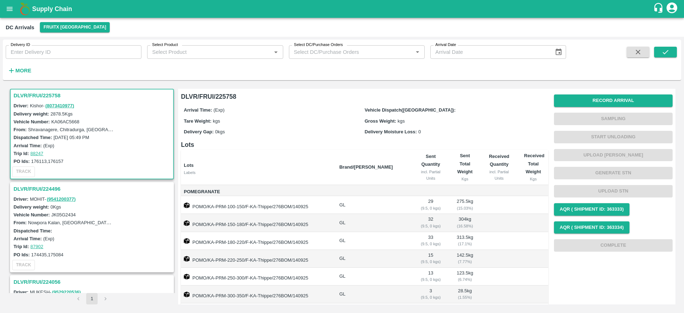
click at [24, 94] on h3 "DLVR/FRUI/225758" at bounding box center [93, 95] width 159 height 9
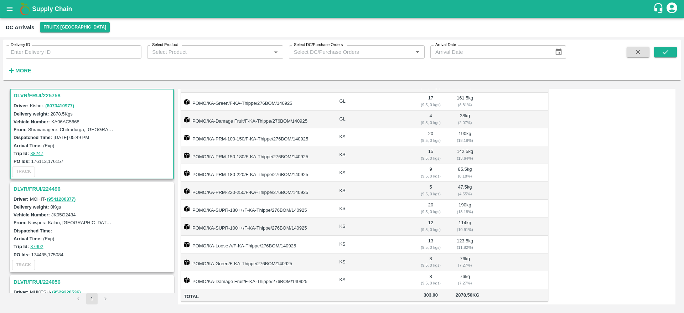
click at [46, 92] on h3 "DLVR/FRUI/225758" at bounding box center [93, 95] width 159 height 9
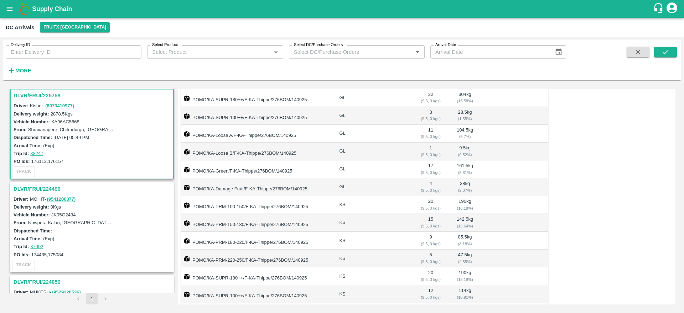
scroll to position [213, 0]
click at [21, 94] on h3 "DLVR/FRUI/225758" at bounding box center [93, 95] width 159 height 9
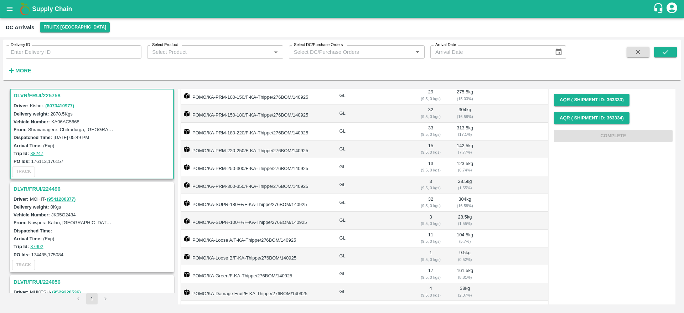
scroll to position [92, 0]
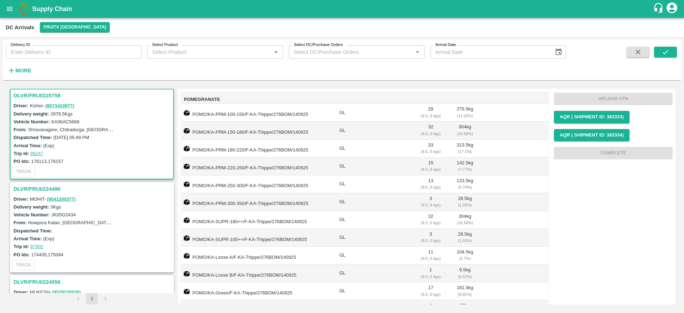
click at [32, 96] on h3 "DLVR/FRUI/225758" at bounding box center [93, 95] width 159 height 9
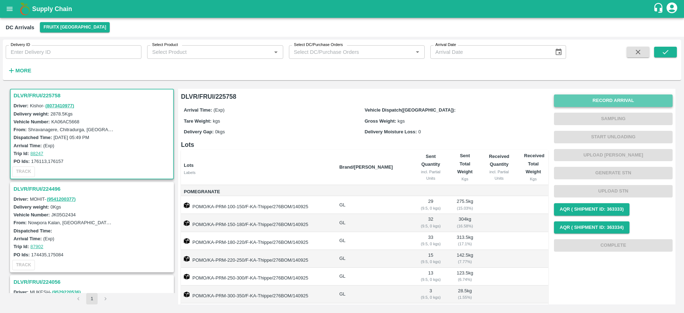
click at [608, 103] on button "Record Arrival" at bounding box center [613, 100] width 119 height 12
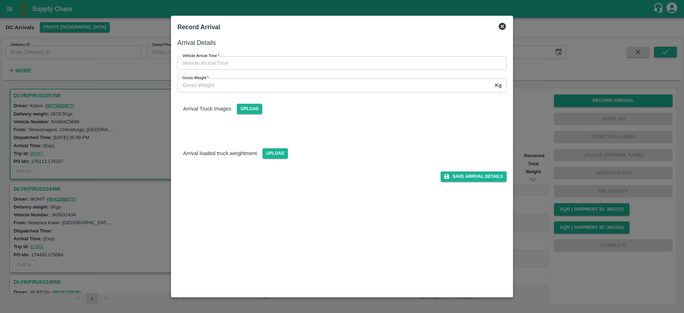
type input "DD/MM/YYYY hh:mm aa"
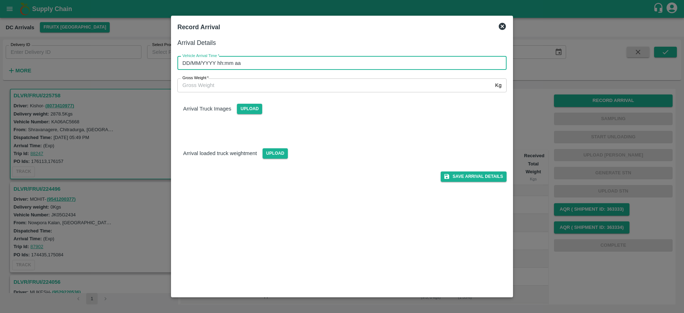
click at [342, 65] on input "DD/MM/YYYY hh:mm aa" at bounding box center [339, 63] width 324 height 14
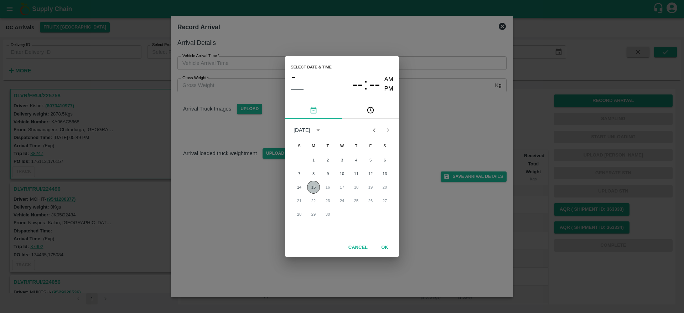
click at [317, 192] on button "15" at bounding box center [313, 187] width 13 height 13
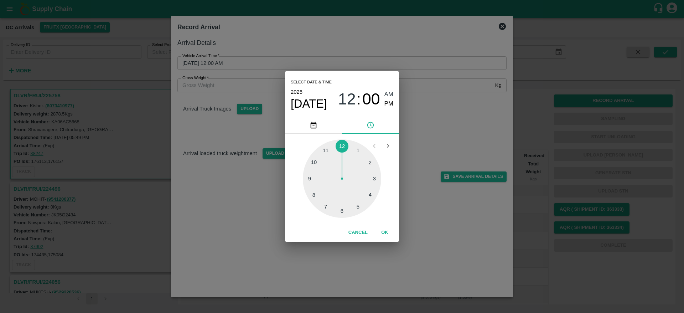
click at [369, 193] on div at bounding box center [342, 178] width 78 height 78
click at [343, 211] on div at bounding box center [342, 178] width 78 height 78
type input "15/09/2025 04:30 AM"
click at [389, 229] on button "OK" at bounding box center [384, 232] width 23 height 12
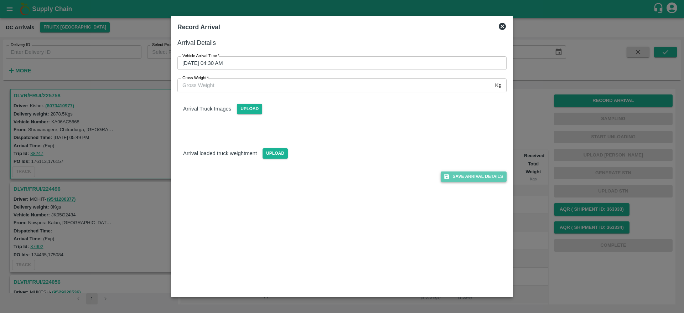
click at [484, 172] on button "Save Arrival Details" at bounding box center [473, 176] width 66 height 10
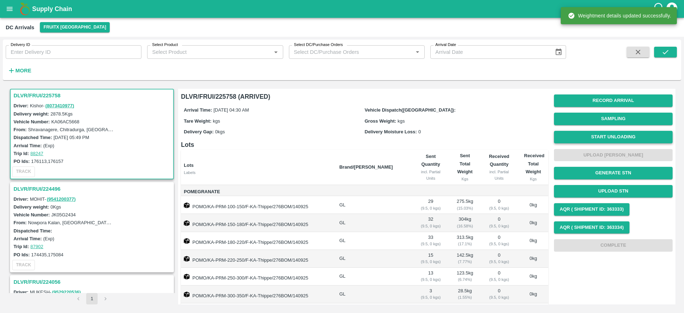
click at [605, 136] on button "Start Unloading" at bounding box center [613, 137] width 119 height 12
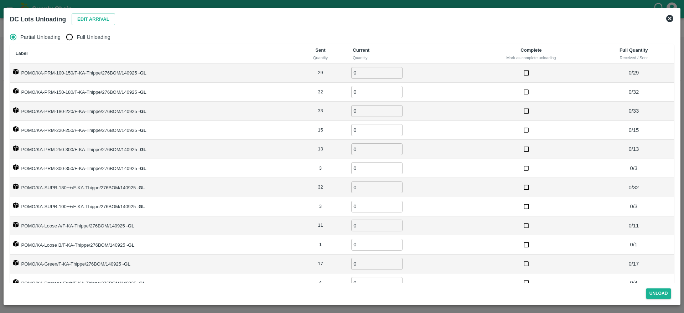
click at [83, 41] on span "Full Unloading" at bounding box center [94, 37] width 34 height 8
click at [77, 41] on input "Full Unloading" at bounding box center [69, 37] width 14 height 14
radio input "true"
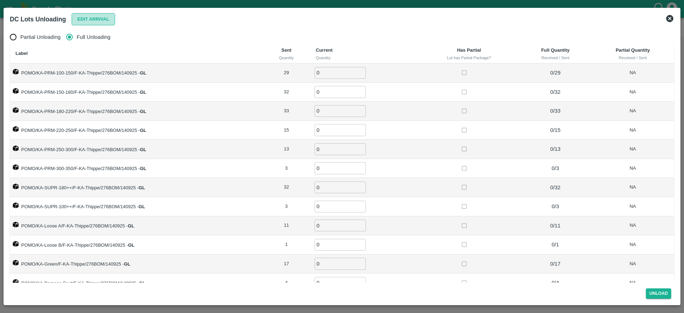
click at [98, 14] on button "Edit Arrival" at bounding box center [93, 19] width 43 height 12
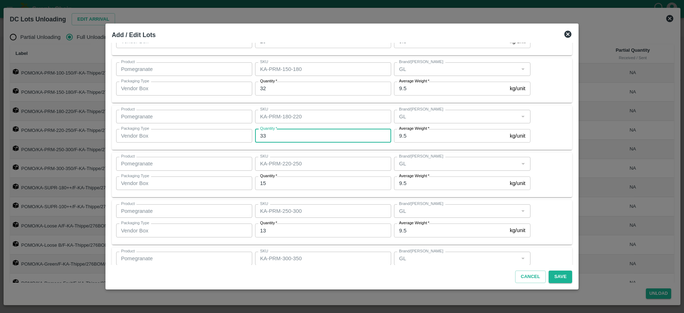
scroll to position [72, 0]
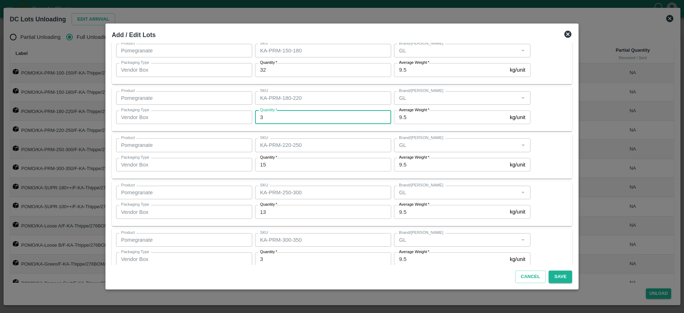
type input "33"
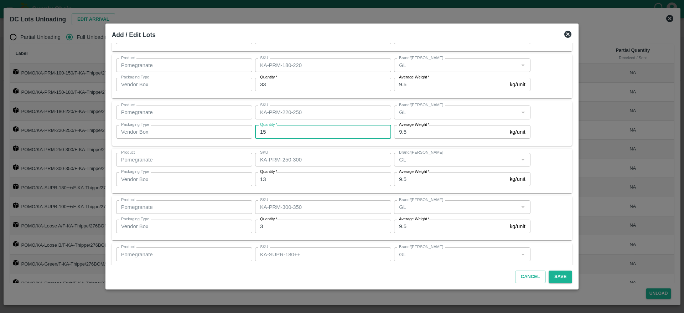
scroll to position [107, 0]
type input "13"
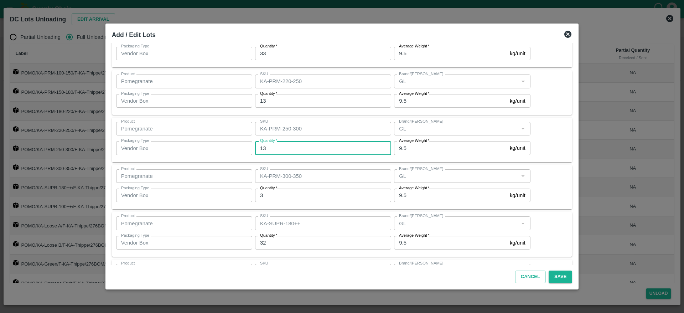
scroll to position [142, 0]
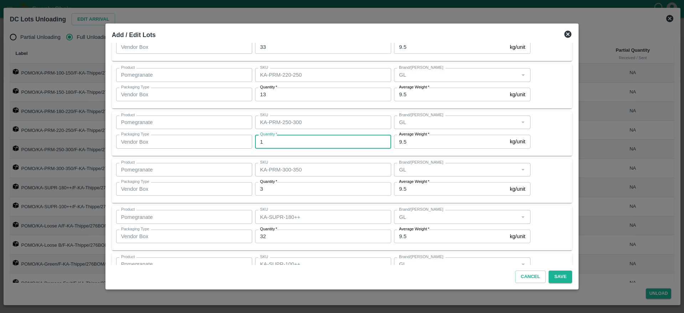
type input "13"
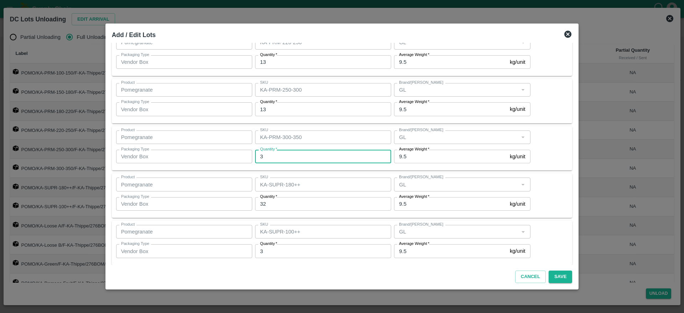
scroll to position [192, 0]
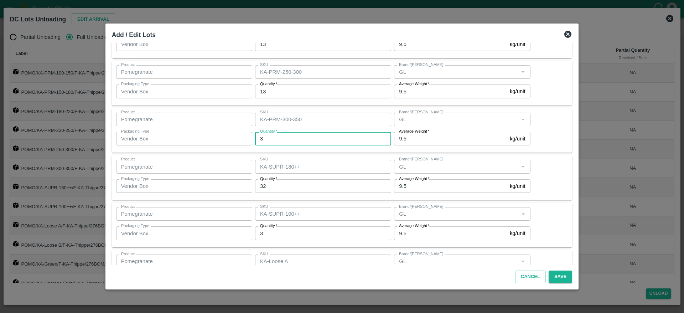
type input "2"
type input "3"
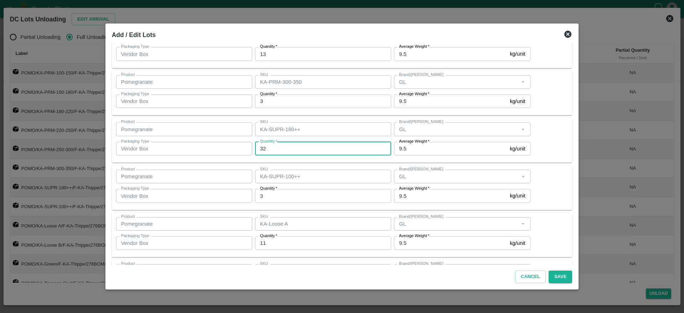
scroll to position [230, 0]
type input "32"
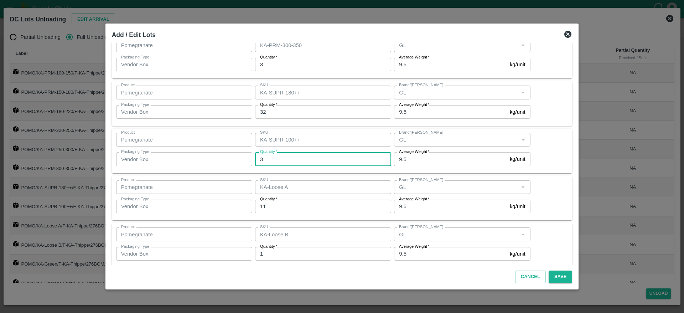
scroll to position [273, 0]
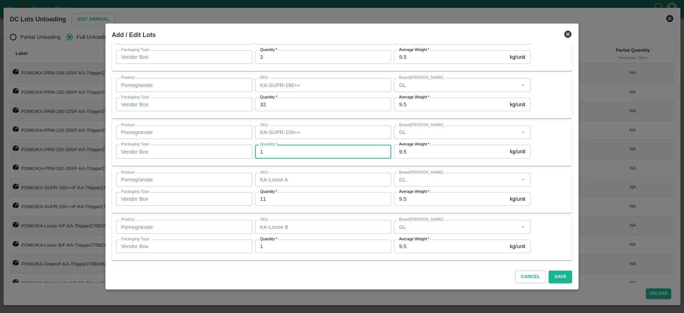
type input "1"
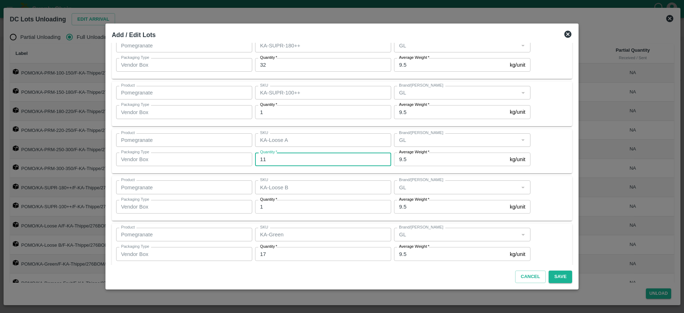
scroll to position [316, 0]
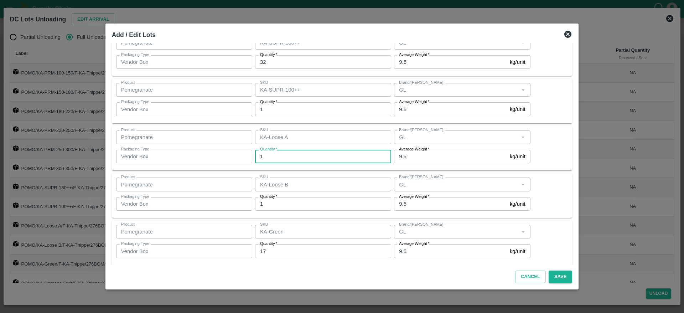
type input "11"
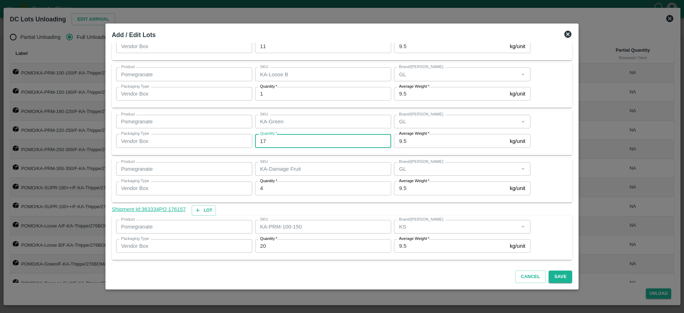
scroll to position [432, 0]
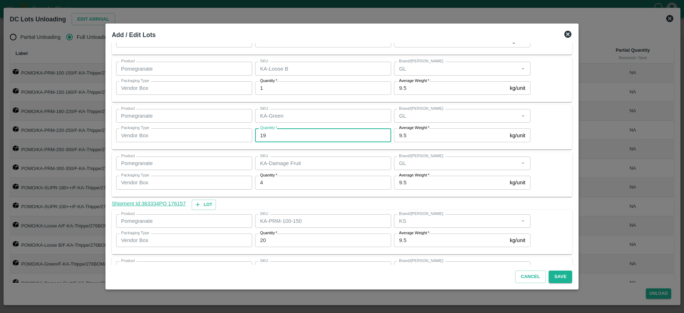
type input "19"
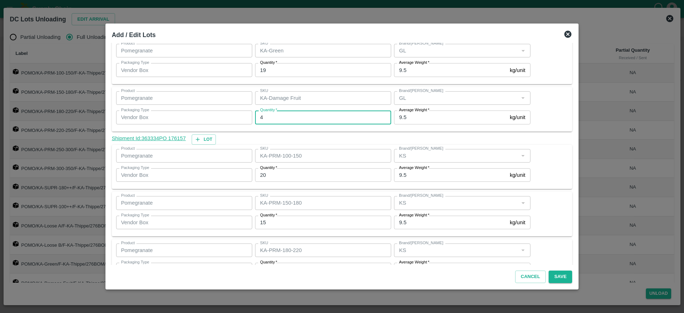
scroll to position [497, 0]
type input "5"
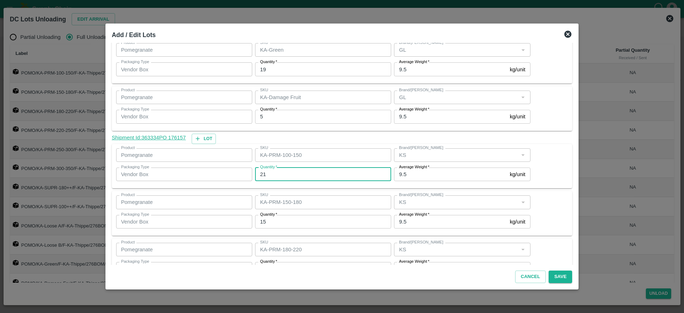
type input "21"
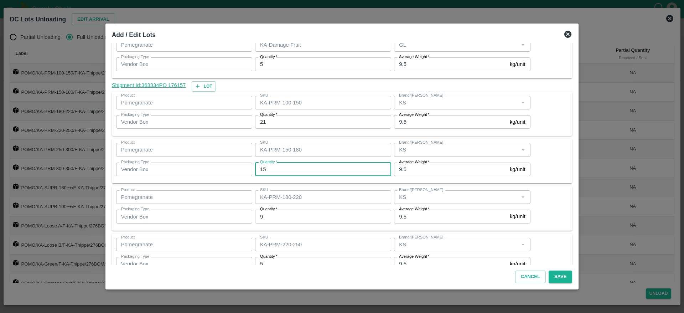
scroll to position [554, 0]
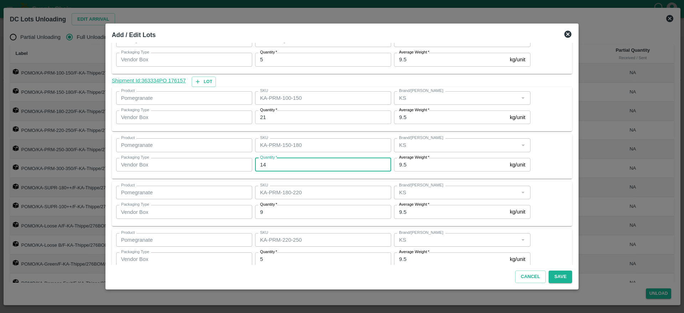
type input "14"
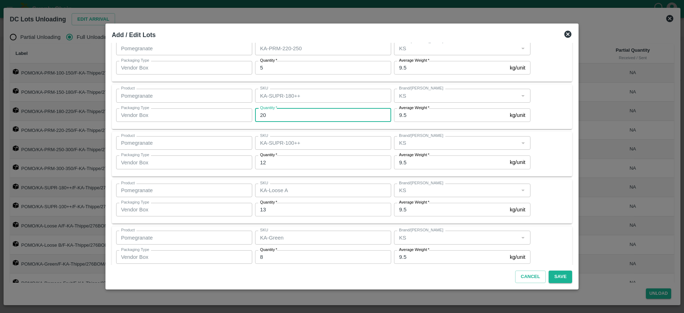
scroll to position [746, 0]
type input "18"
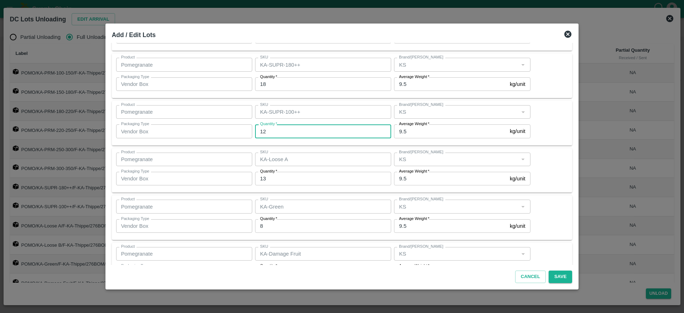
scroll to position [777, 0]
type input "14"
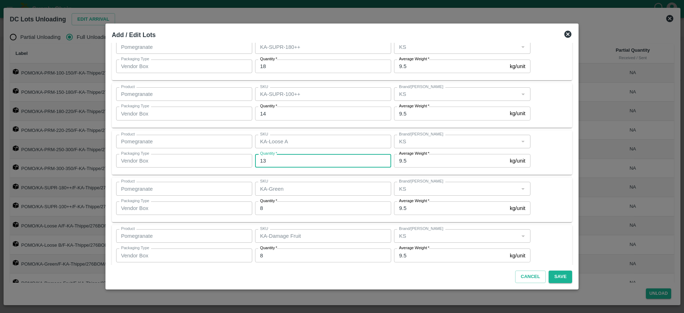
scroll to position [798, 0]
type input "13"
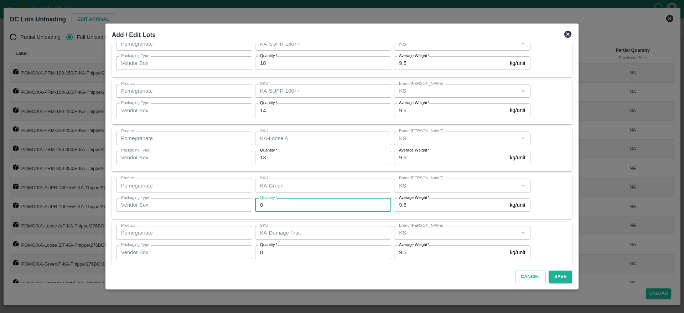
scroll to position [804, 0]
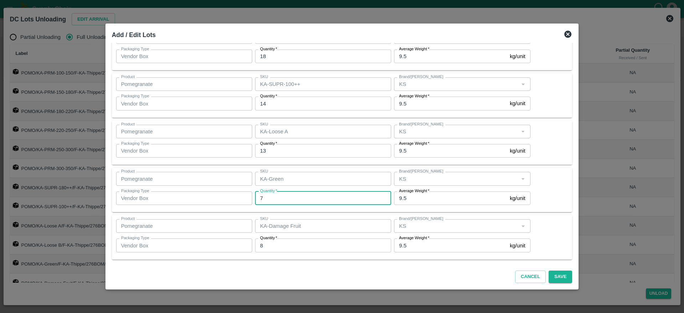
type input "7"
click at [537, 239] on div "Product Pomegranate Product SKU KA-Damage Fruit SKU Brand/Marka Brand/Marka Pac…" at bounding box center [342, 237] width 452 height 36
click at [549, 276] on button "Save" at bounding box center [560, 276] width 24 height 12
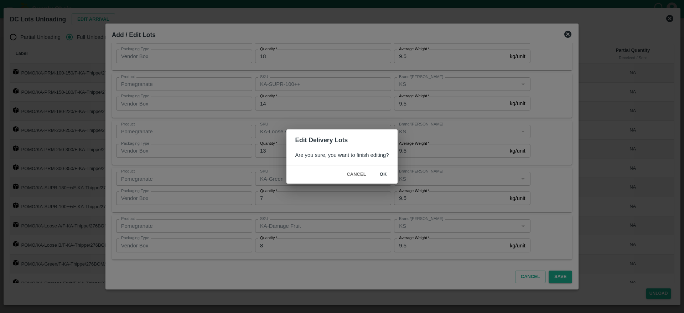
click at [381, 170] on button "ok" at bounding box center [383, 174] width 23 height 12
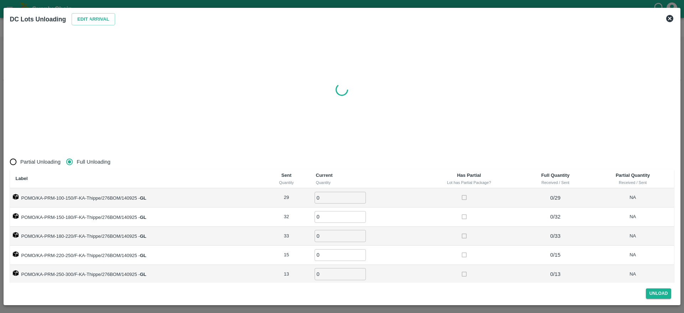
radio input "true"
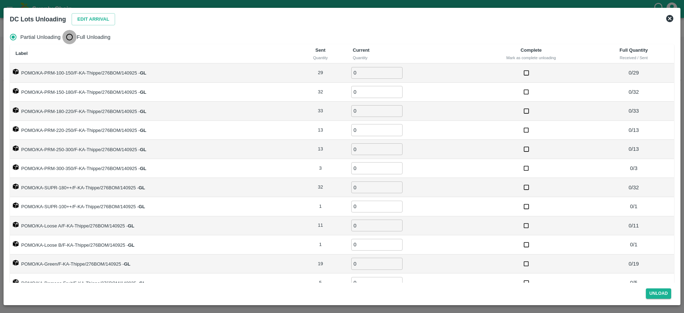
click at [72, 33] on input "Full Unloading" at bounding box center [69, 37] width 14 height 14
radio input "true"
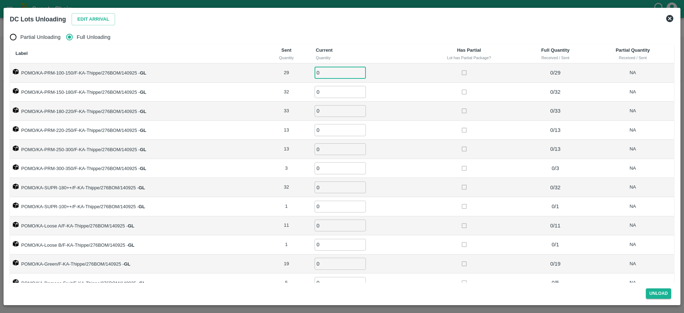
click at [332, 72] on input "0" at bounding box center [339, 73] width 51 height 12
type input "7"
type input "29"
type input "32"
type input "33"
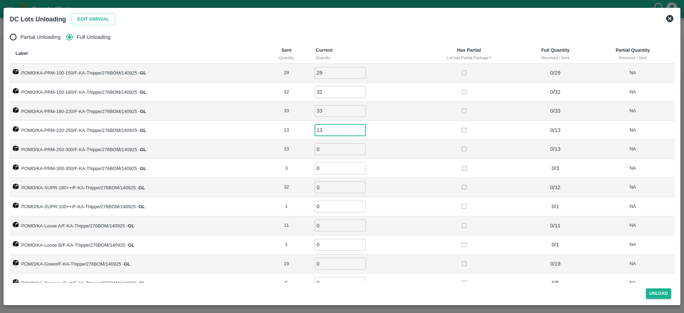
type input "13"
type input "3"
type input "32"
type input "1"
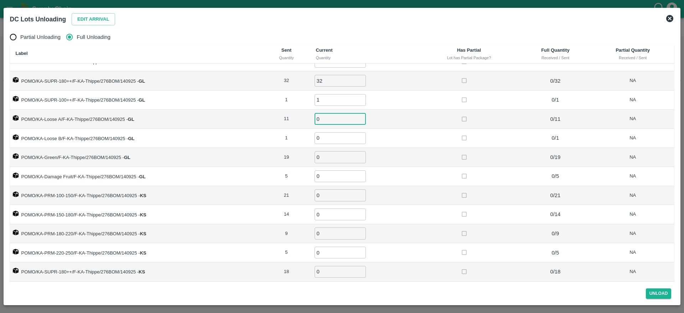
scroll to position [109, 0]
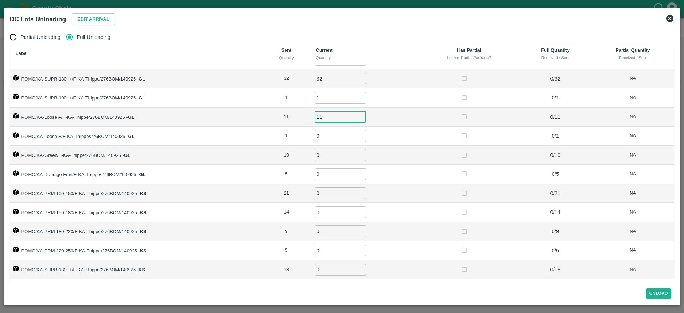
type input "11"
type input "1"
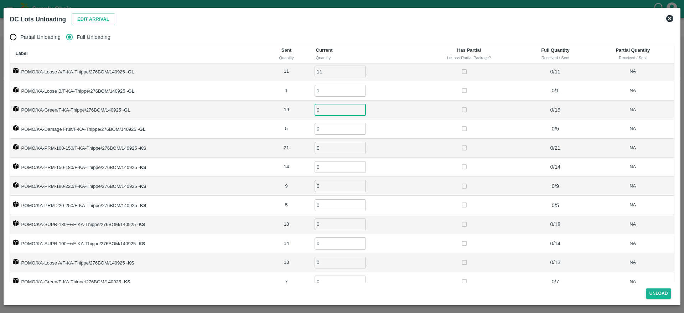
scroll to position [170, 0]
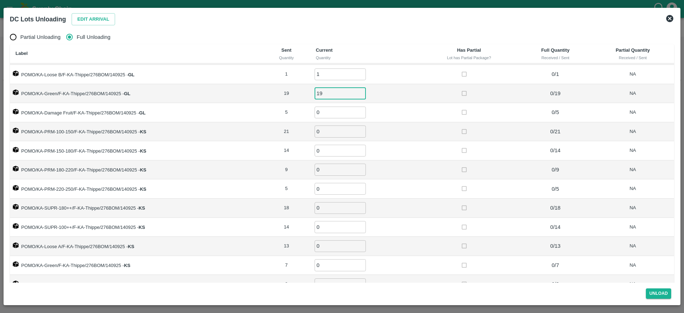
type input "19"
type input "5"
type input "21"
type input "14"
type input "9"
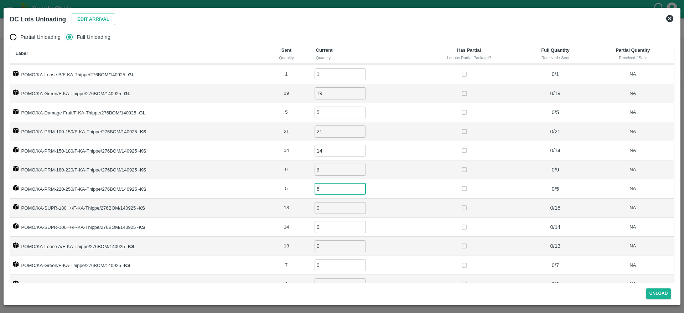
type input "5"
type input "18"
type input "14"
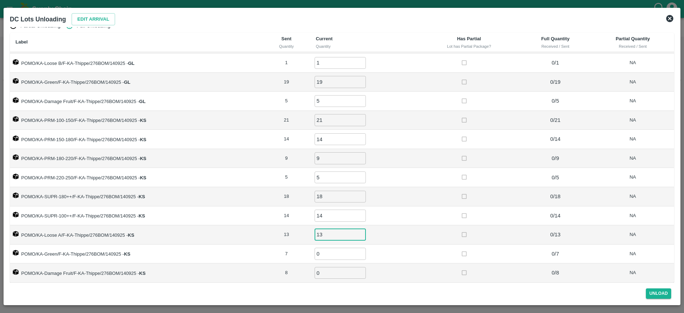
type input "13"
type input "7"
type input "8"
click at [434, 285] on div "Unload" at bounding box center [342, 291] width 670 height 19
click at [657, 292] on button "Unload" at bounding box center [659, 293] width 26 height 10
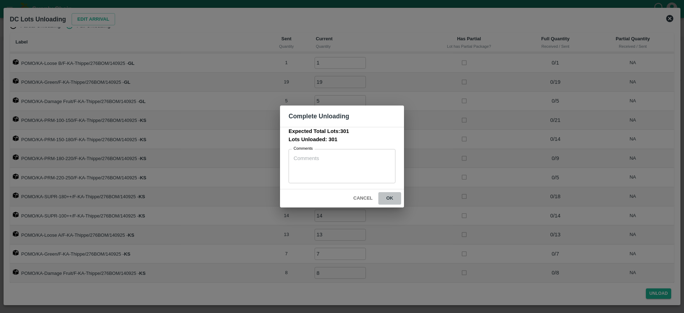
click at [390, 196] on button "ok" at bounding box center [389, 198] width 23 height 12
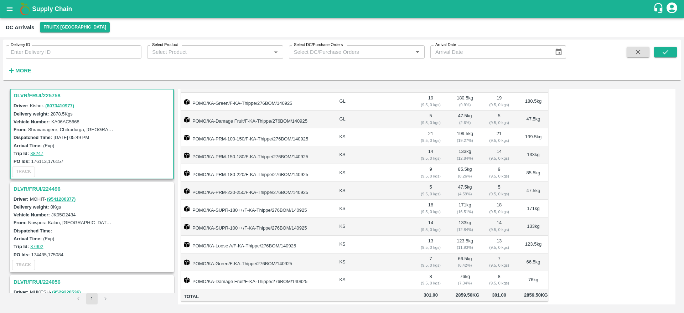
scroll to position [0, 0]
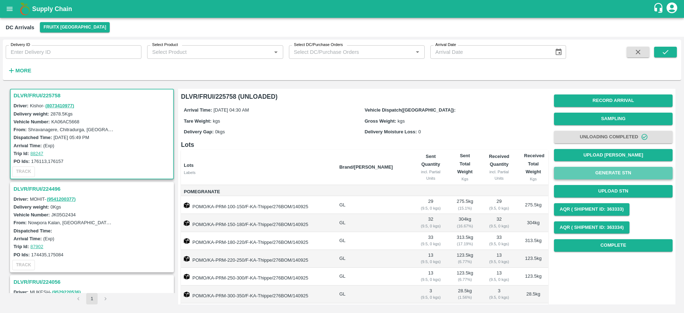
click at [613, 174] on button "Generate STN" at bounding box center [613, 173] width 119 height 12
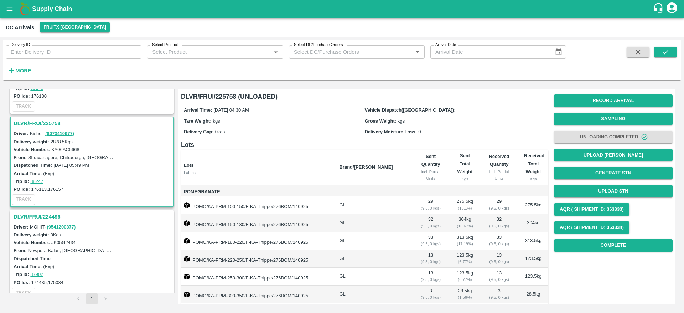
scroll to position [221, 0]
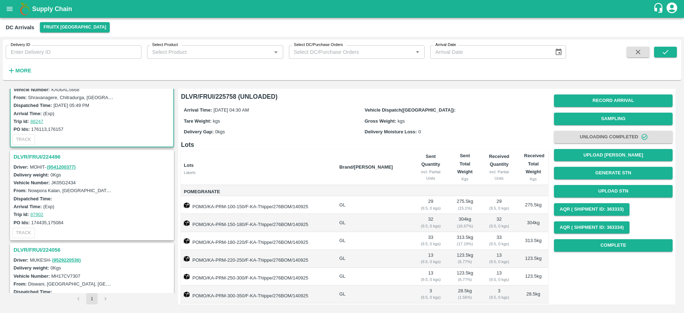
click at [43, 158] on h3 "DLVR/FRUI/224496" at bounding box center [93, 156] width 159 height 9
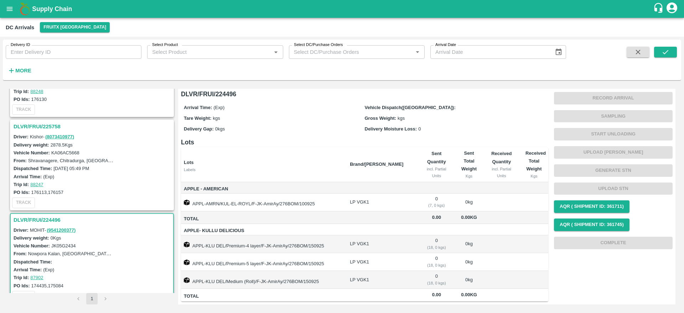
scroll to position [154, 0]
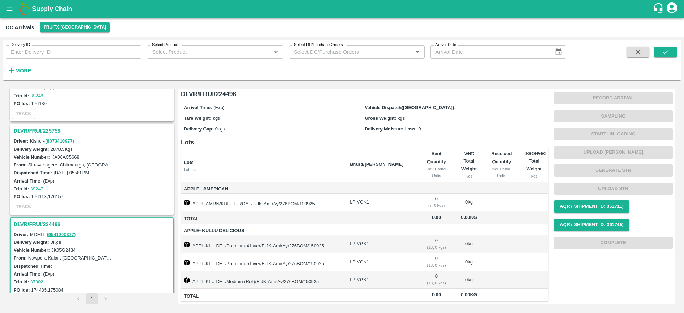
click at [41, 129] on h3 "DLVR/FRUI/225758" at bounding box center [93, 130] width 159 height 9
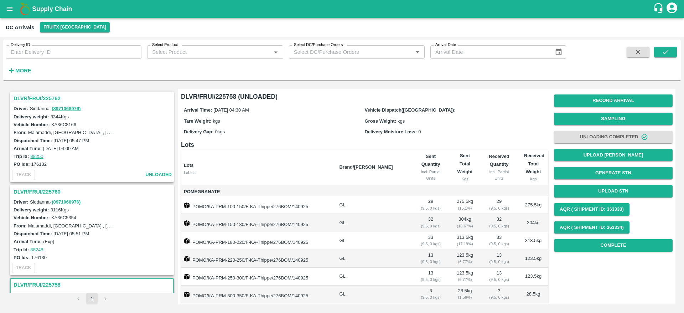
click at [40, 100] on h3 "DLVR/FRUI/225762" at bounding box center [93, 98] width 159 height 9
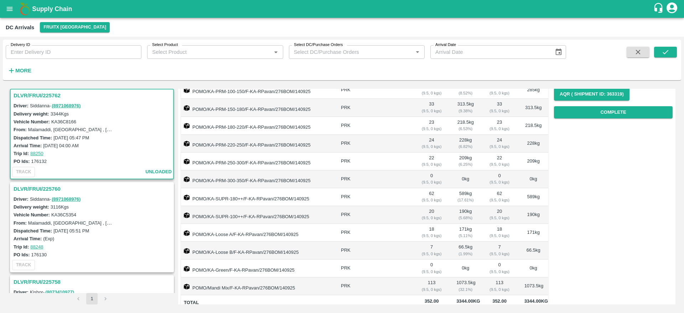
scroll to position [129, 0]
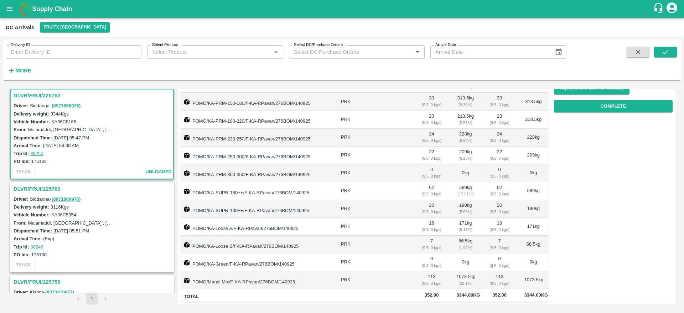
click at [49, 188] on h3 "DLVR/FRUI/225760" at bounding box center [93, 188] width 159 height 9
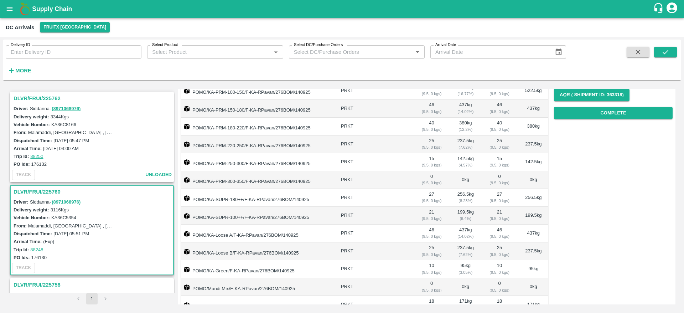
scroll to position [147, 0]
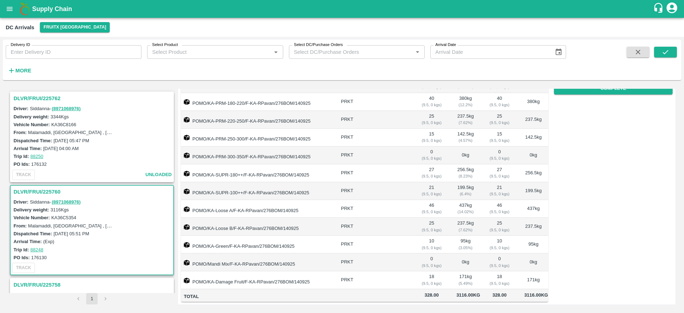
click at [114, 126] on div "Vehicle Number: KA36C8166" at bounding box center [93, 124] width 159 height 8
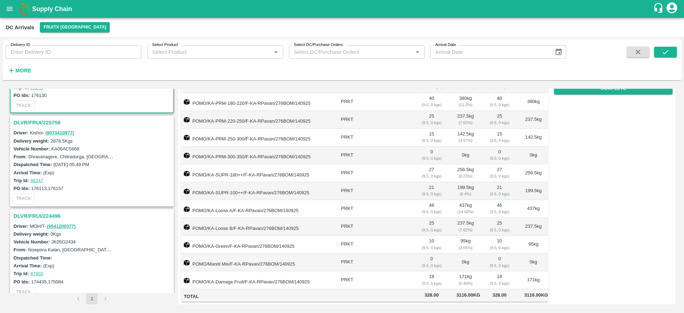
scroll to position [0, 0]
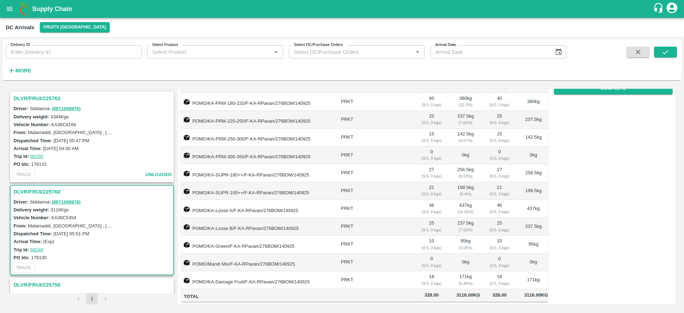
click at [33, 101] on h3 "DLVR/FRUI/225762" at bounding box center [93, 98] width 159 height 9
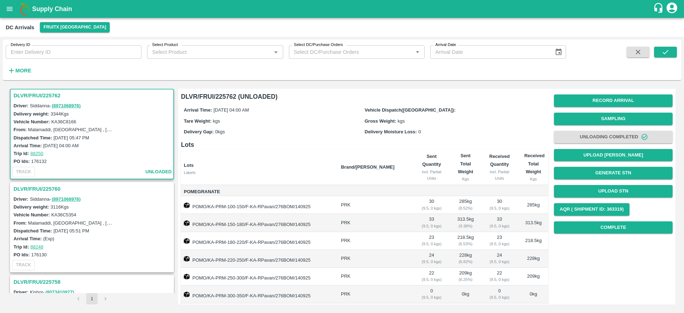
scroll to position [1, 0]
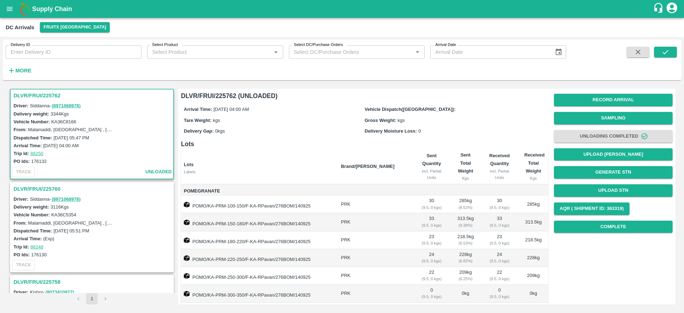
click at [34, 90] on div "DLVR/FRUI/225762" at bounding box center [92, 95] width 162 height 12
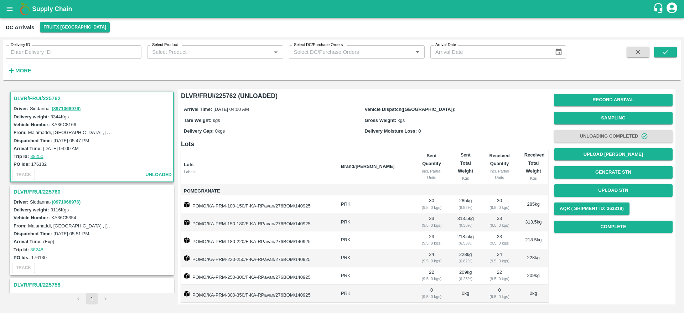
click at [28, 95] on h3 "DLVR/FRUI/225762" at bounding box center [93, 98] width 159 height 9
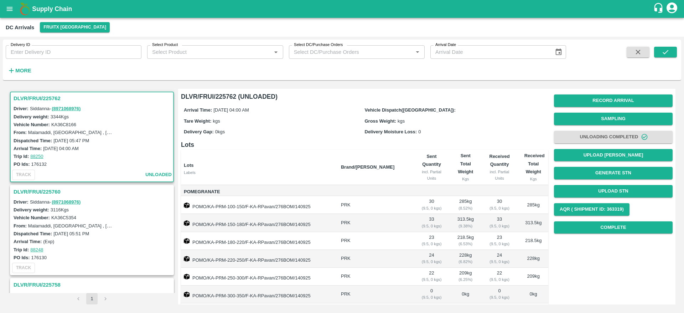
click at [25, 94] on h3 "DLVR/FRUI/225762" at bounding box center [93, 98] width 159 height 9
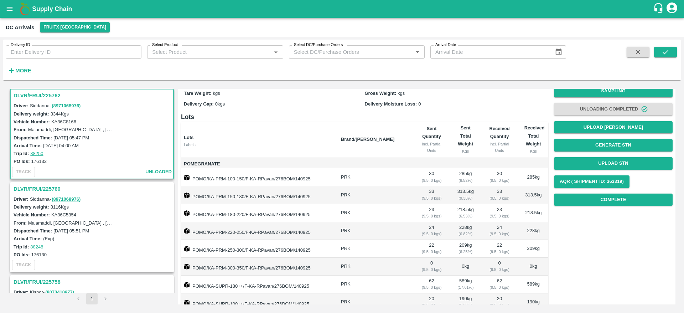
scroll to position [24, 0]
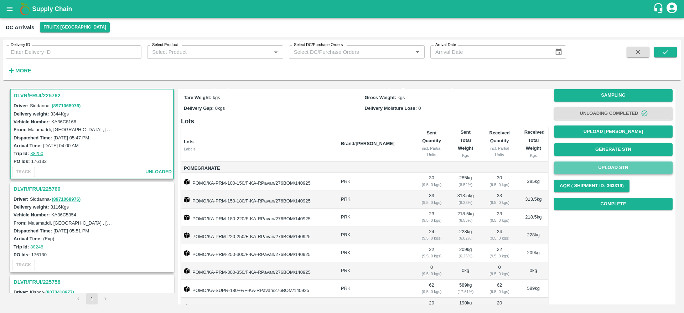
click at [613, 168] on button "Upload STN" at bounding box center [613, 167] width 119 height 12
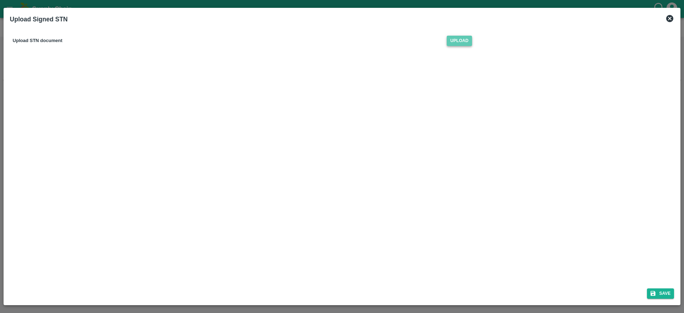
click at [462, 41] on span "Upload" at bounding box center [459, 41] width 25 height 10
click at [0, 0] on input "Upload" at bounding box center [0, 0] width 0 height 0
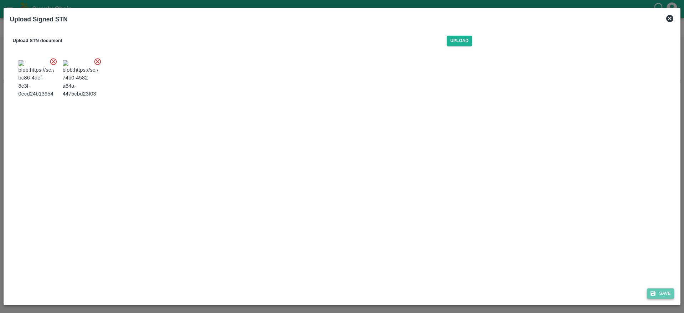
click at [658, 292] on button "Save" at bounding box center [660, 293] width 27 height 10
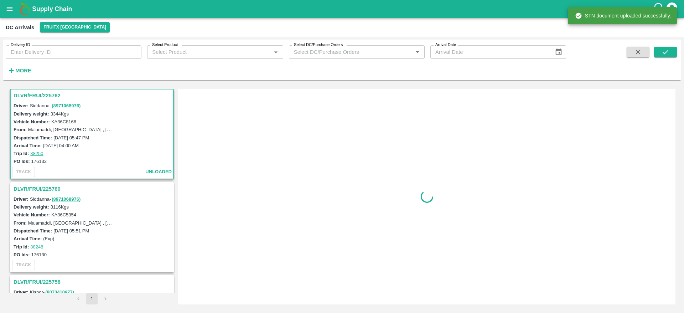
scroll to position [0, 0]
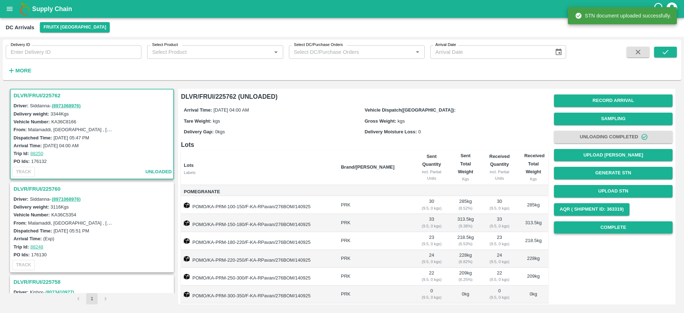
click at [611, 228] on button "Complete" at bounding box center [613, 227] width 119 height 12
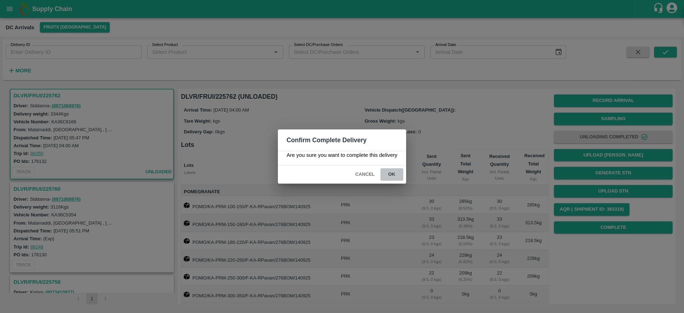
click at [395, 178] on button "ok" at bounding box center [391, 174] width 23 height 12
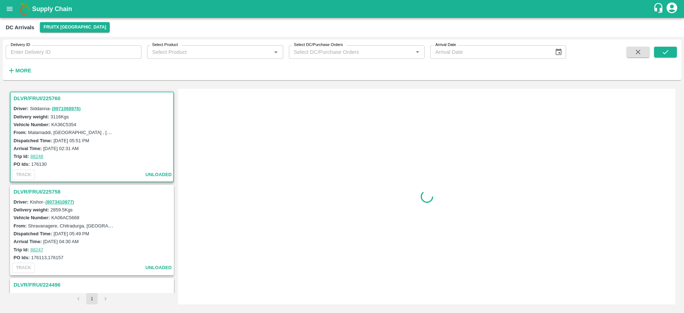
click at [29, 99] on h3 "DLVR/FRUI/225760" at bounding box center [93, 98] width 159 height 9
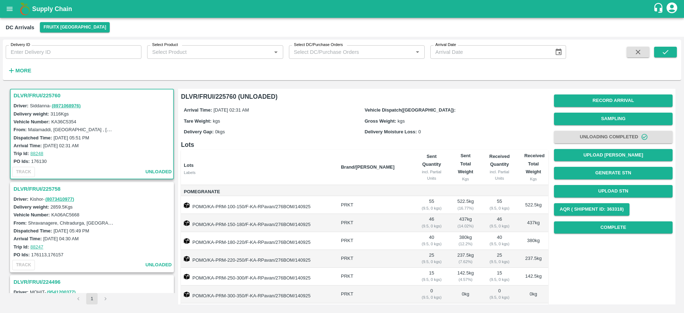
click at [31, 95] on h3 "DLVR/FRUI/225760" at bounding box center [93, 95] width 159 height 9
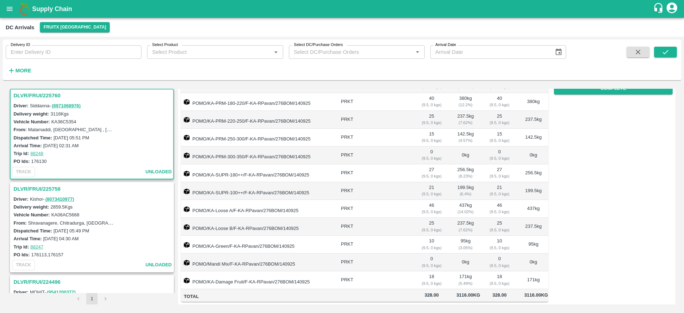
scroll to position [0, 0]
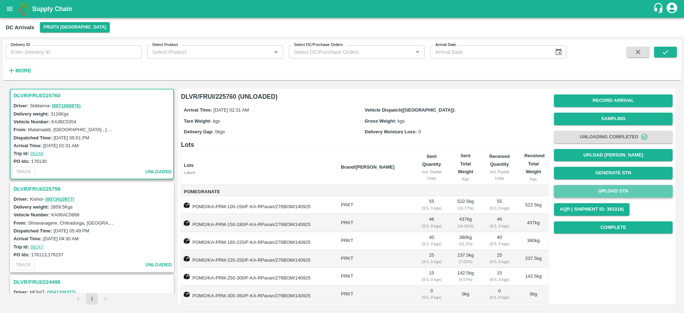
click at [613, 191] on button "Upload STN" at bounding box center [613, 191] width 119 height 12
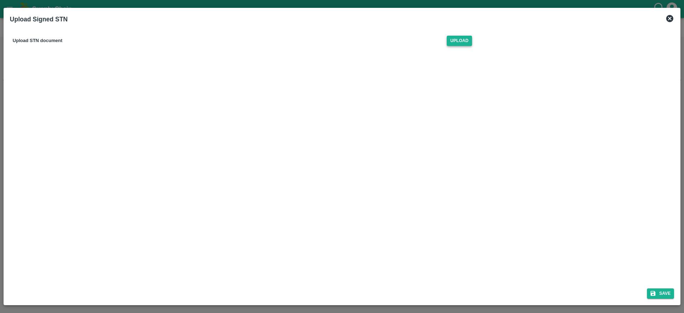
click at [462, 43] on span "Upload" at bounding box center [459, 41] width 25 height 10
click at [0, 0] on input "Upload" at bounding box center [0, 0] width 0 height 0
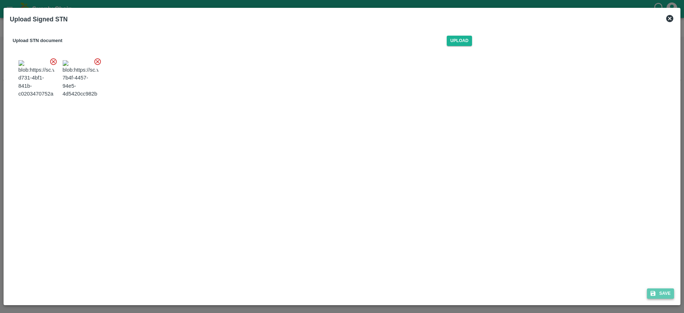
click at [661, 292] on button "Save" at bounding box center [660, 293] width 27 height 10
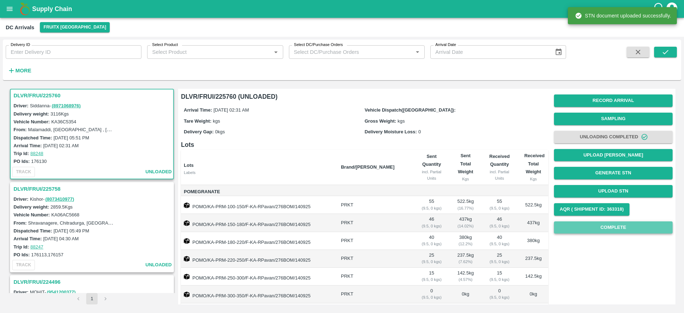
click at [610, 230] on button "Complete" at bounding box center [613, 227] width 119 height 12
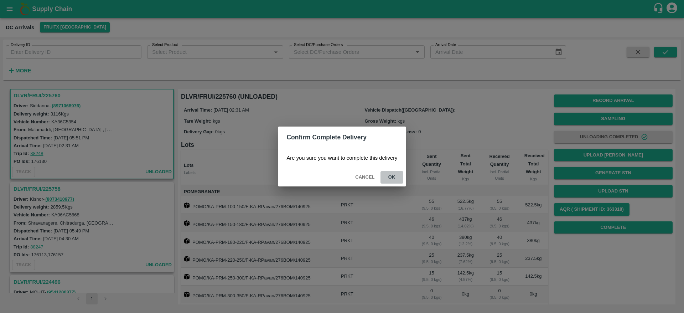
click at [392, 174] on button "ok" at bounding box center [391, 177] width 23 height 12
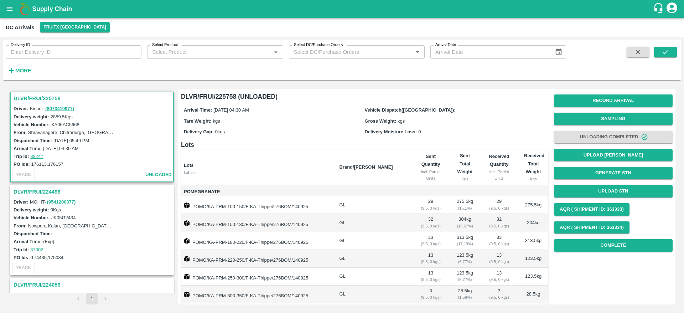
click at [24, 92] on div "DLVR/FRUI/225758" at bounding box center [92, 98] width 162 height 12
click at [26, 97] on h3 "DLVR/FRUI/225758" at bounding box center [93, 98] width 159 height 9
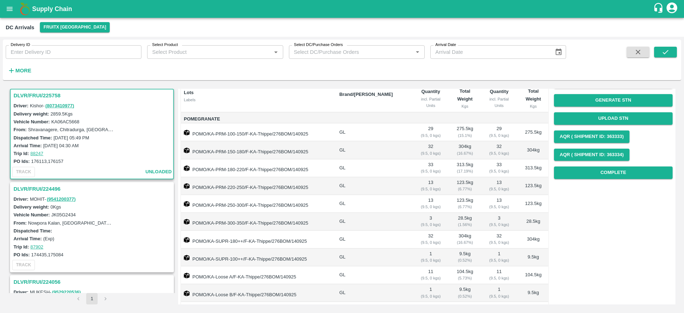
scroll to position [63, 0]
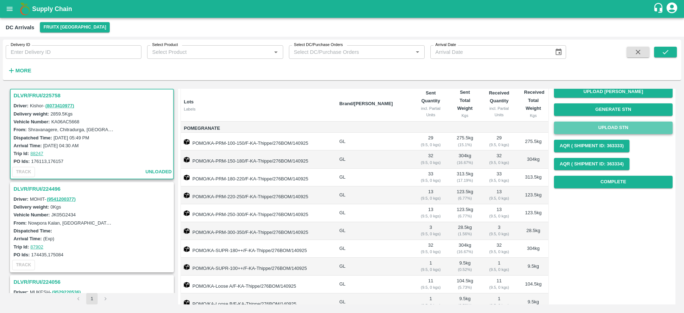
click at [610, 121] on button "Upload STN" at bounding box center [613, 127] width 119 height 12
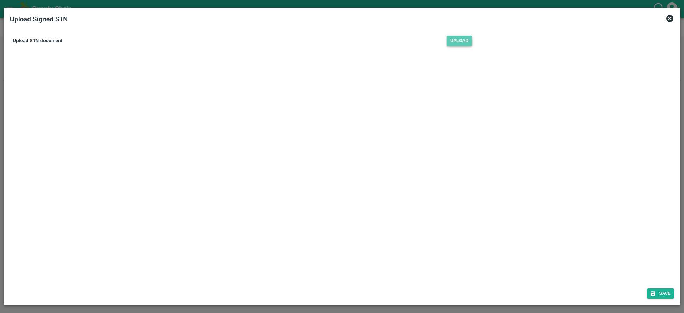
click at [457, 39] on span "Upload" at bounding box center [459, 41] width 25 height 10
click at [0, 0] on input "Upload" at bounding box center [0, 0] width 0 height 0
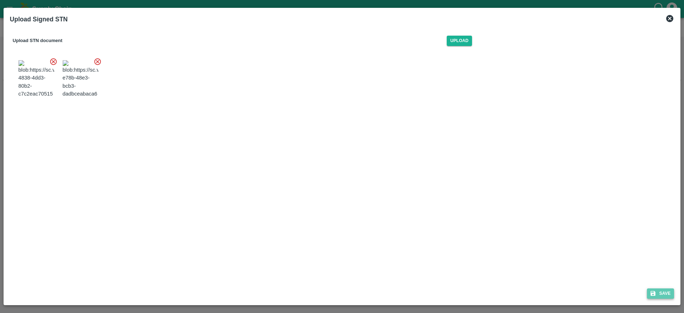
click at [664, 292] on button "Save" at bounding box center [660, 293] width 27 height 10
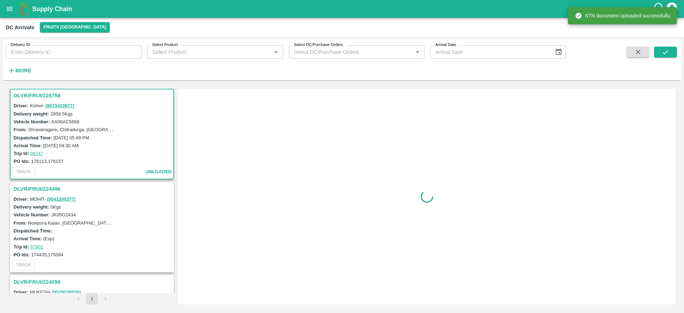
scroll to position [0, 0]
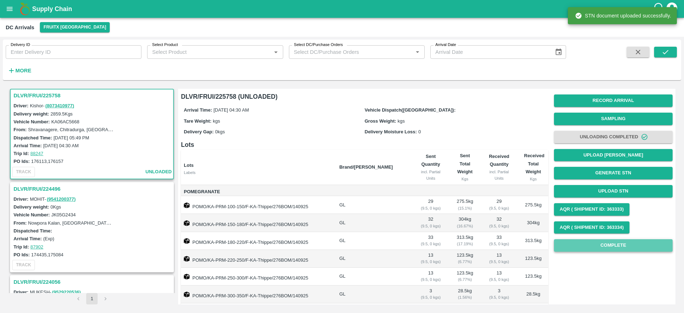
click at [592, 247] on button "Complete" at bounding box center [613, 245] width 119 height 12
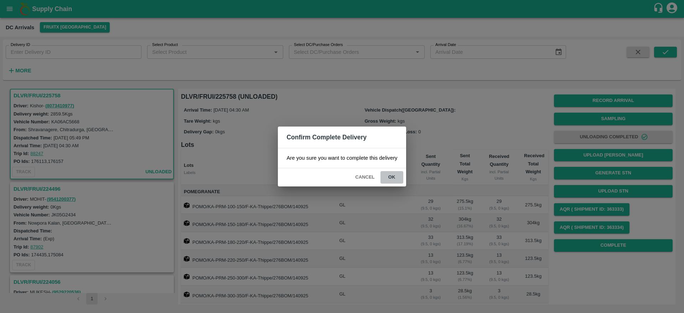
click at [391, 173] on button "ok" at bounding box center [391, 177] width 23 height 12
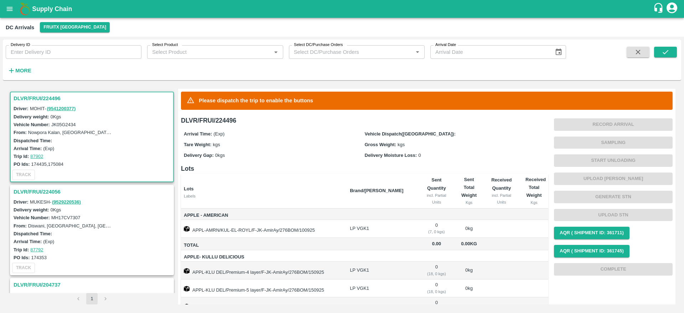
click at [30, 96] on h3 "DLVR/FRUI/224496" at bounding box center [93, 98] width 159 height 9
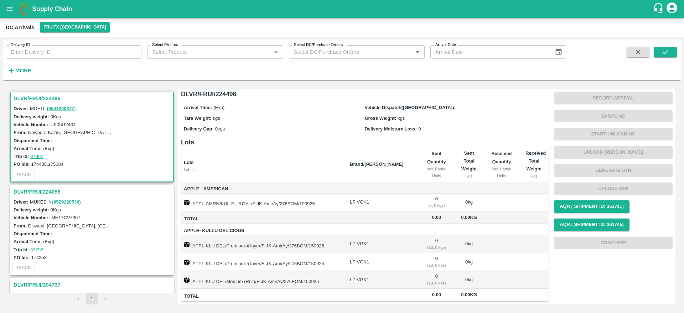
click at [52, 193] on h3 "DLVR/FRUI/224056" at bounding box center [93, 191] width 159 height 9
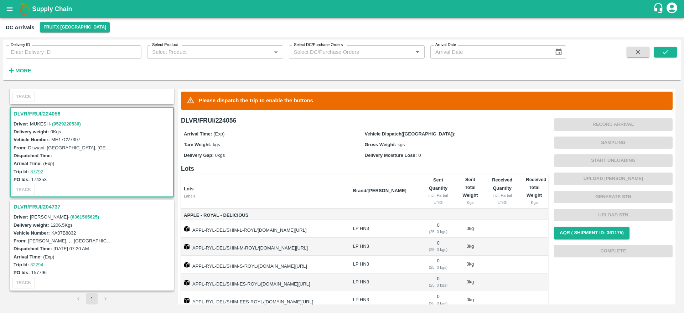
scroll to position [56, 0]
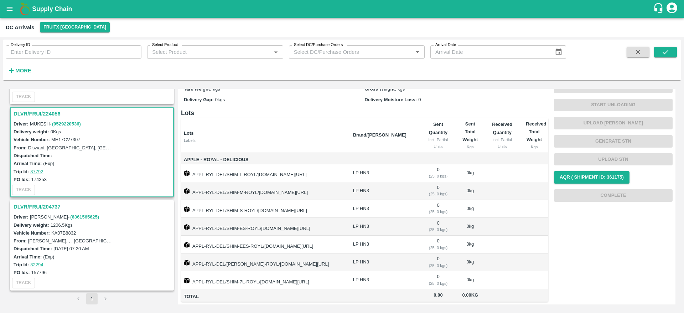
click at [28, 210] on h3 "DLVR/FRUI/204737" at bounding box center [93, 206] width 159 height 9
